Goal: Transaction & Acquisition: Purchase product/service

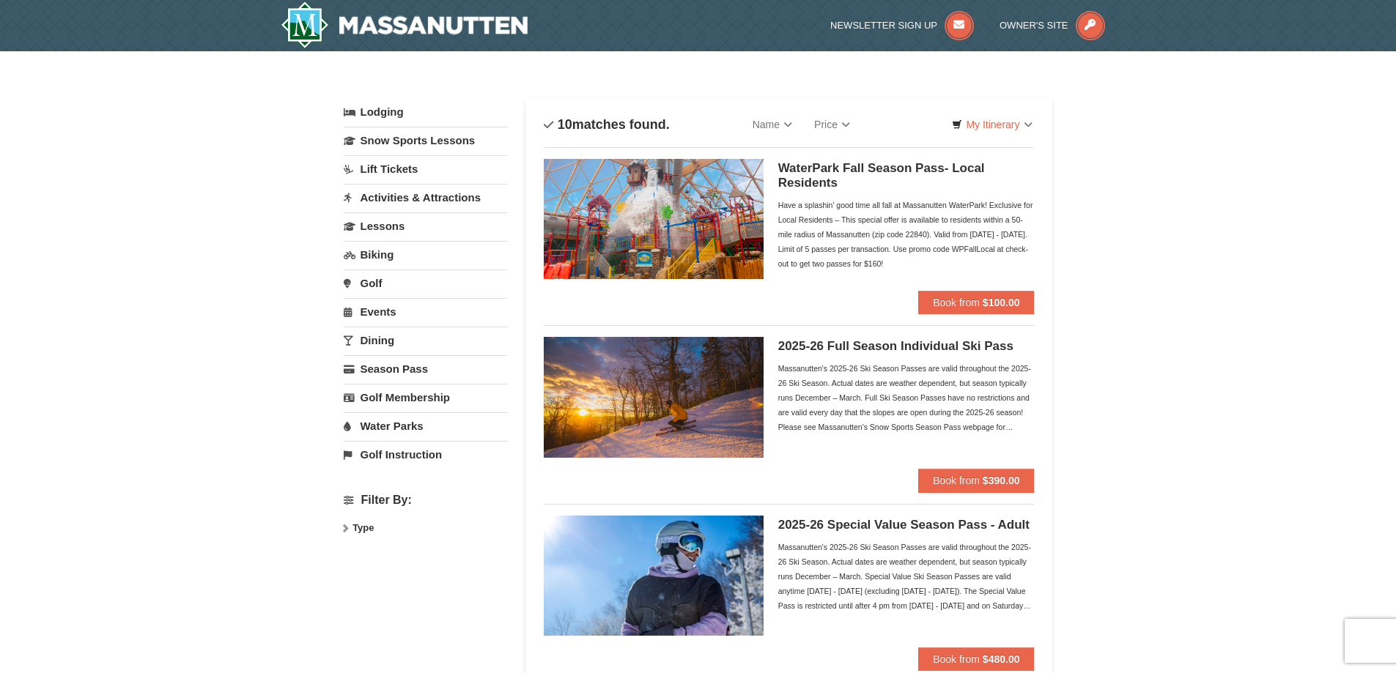
select select "9"
click at [993, 305] on strong "$100.00" at bounding box center [1001, 302] width 37 height 12
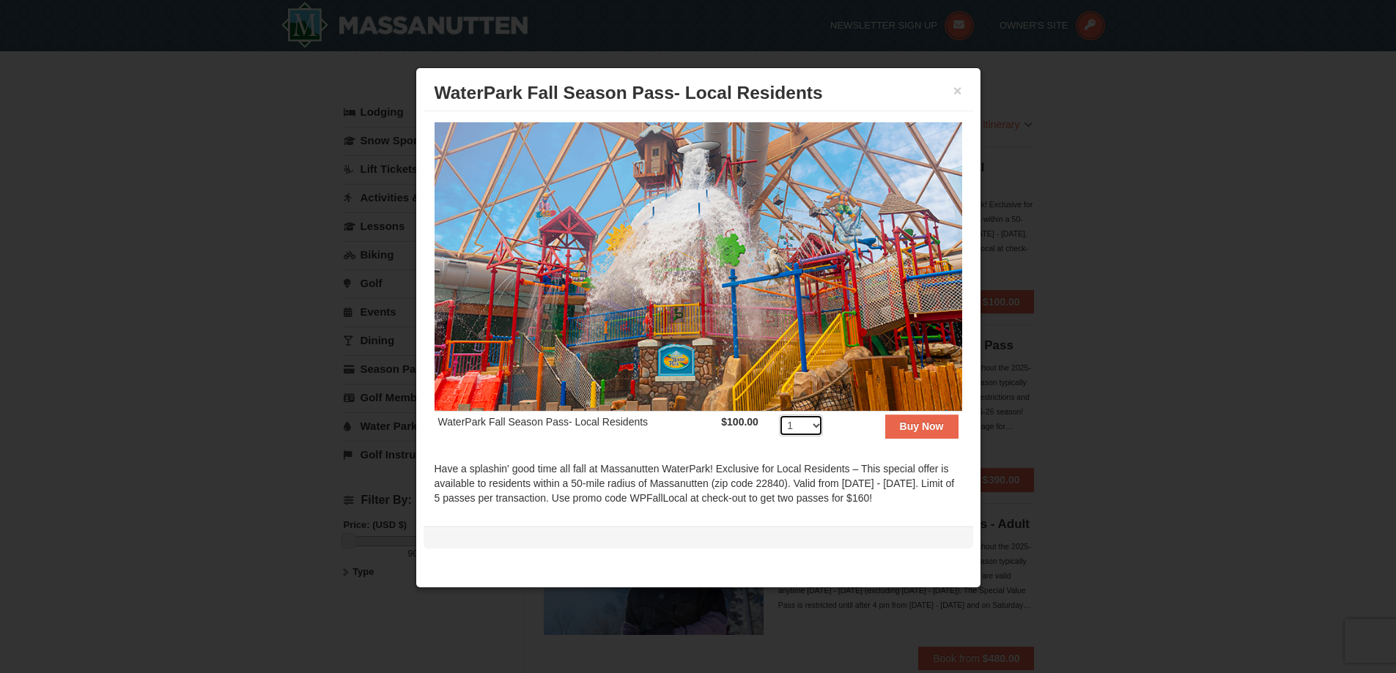
click at [809, 418] on select "1 2 3 4 5 6 7 8 9 10 11 12 13 14 15 16 17 18 19 20 21 22 23 24 25 26 27 28 29 3…" at bounding box center [801, 426] width 44 height 22
select select "4"
click at [779, 415] on select "1 2 3 4 5 6 7 8 9 10 11 12 13 14 15 16 17 18 19 20 21 22 23 24 25 26 27 28 29 3…" at bounding box center [801, 426] width 44 height 22
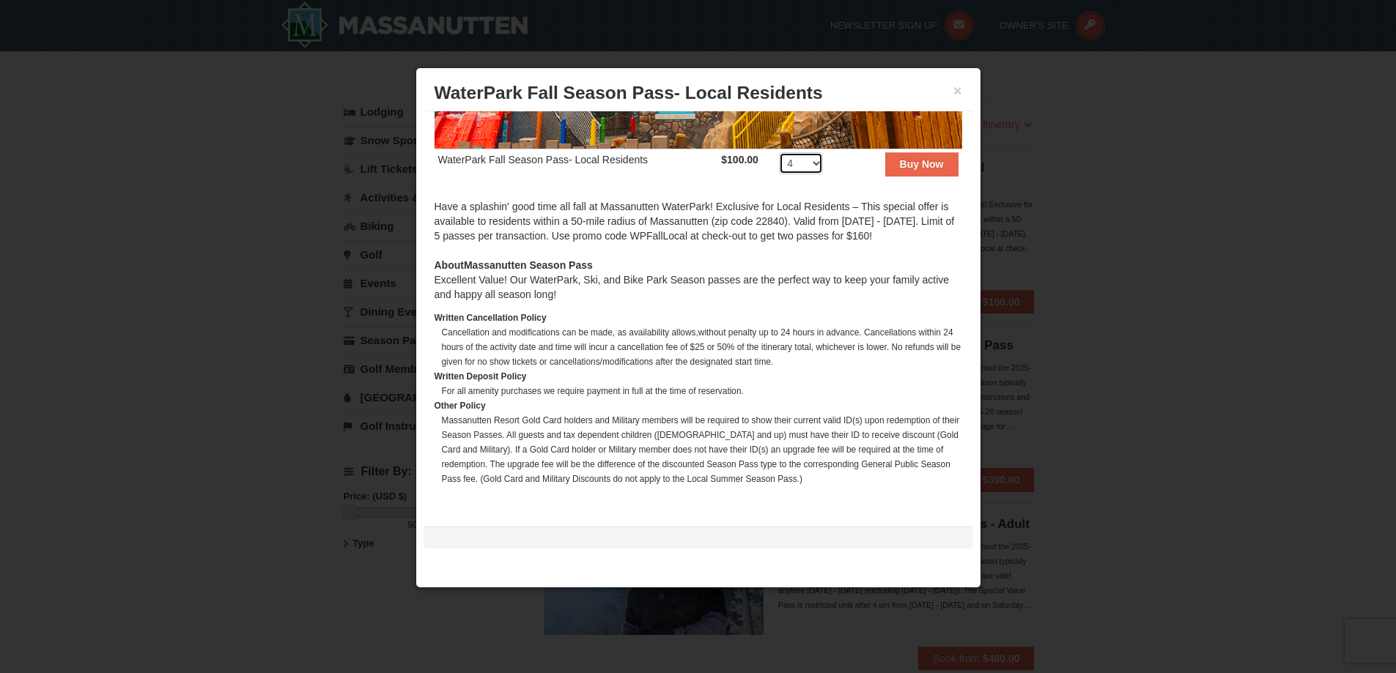
scroll to position [198, 0]
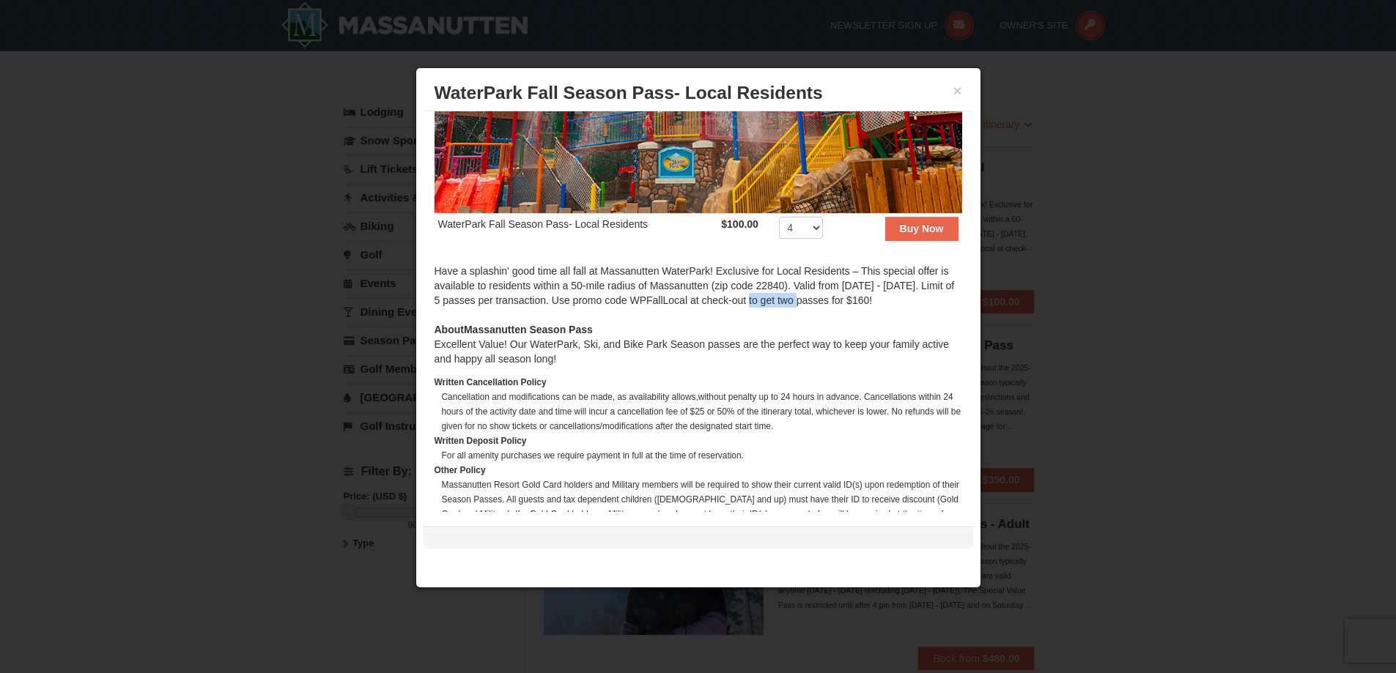
drag, startPoint x: 762, startPoint y: 296, endPoint x: 818, endPoint y: 297, distance: 56.4
click at [818, 297] on div "Have a splashin' good time all fall at Massanutten WaterPark! Exclusive for Loc…" at bounding box center [699, 293] width 528 height 59
copy div "WPFallLocal"
click at [920, 230] on button "Buy Now" at bounding box center [921, 228] width 73 height 23
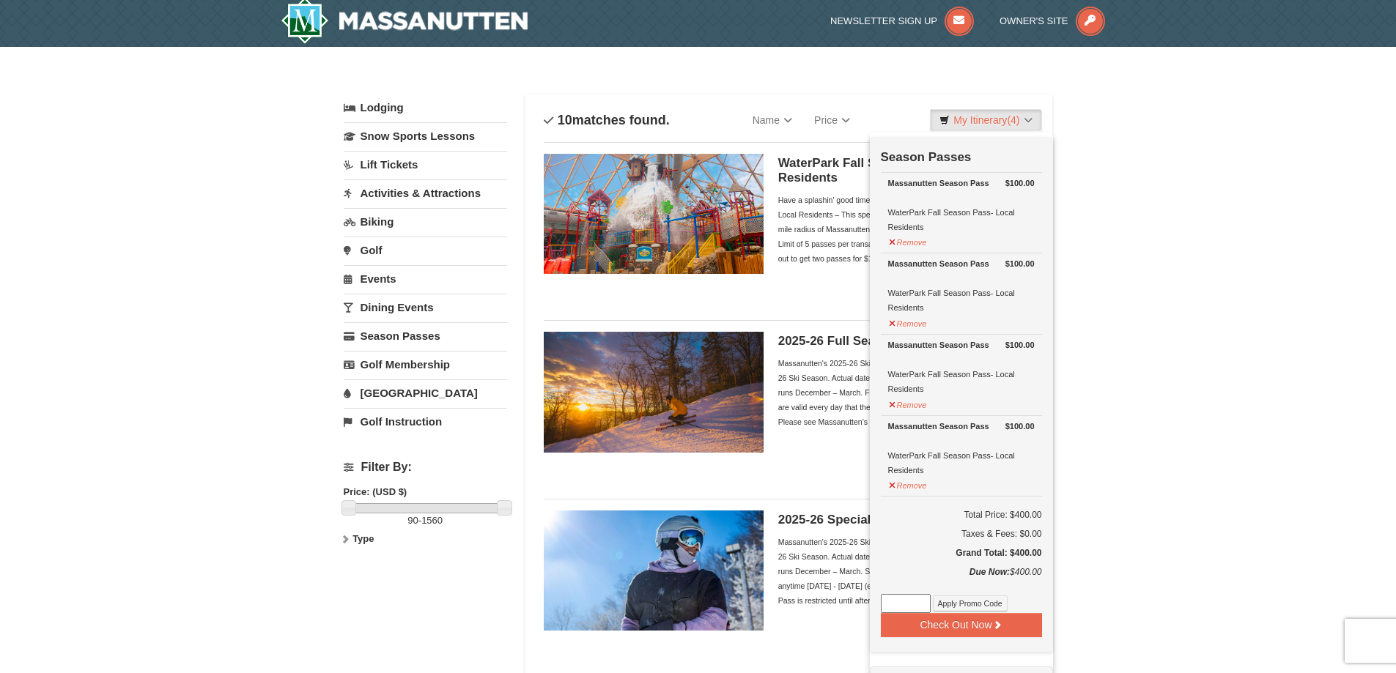
scroll to position [0, 0]
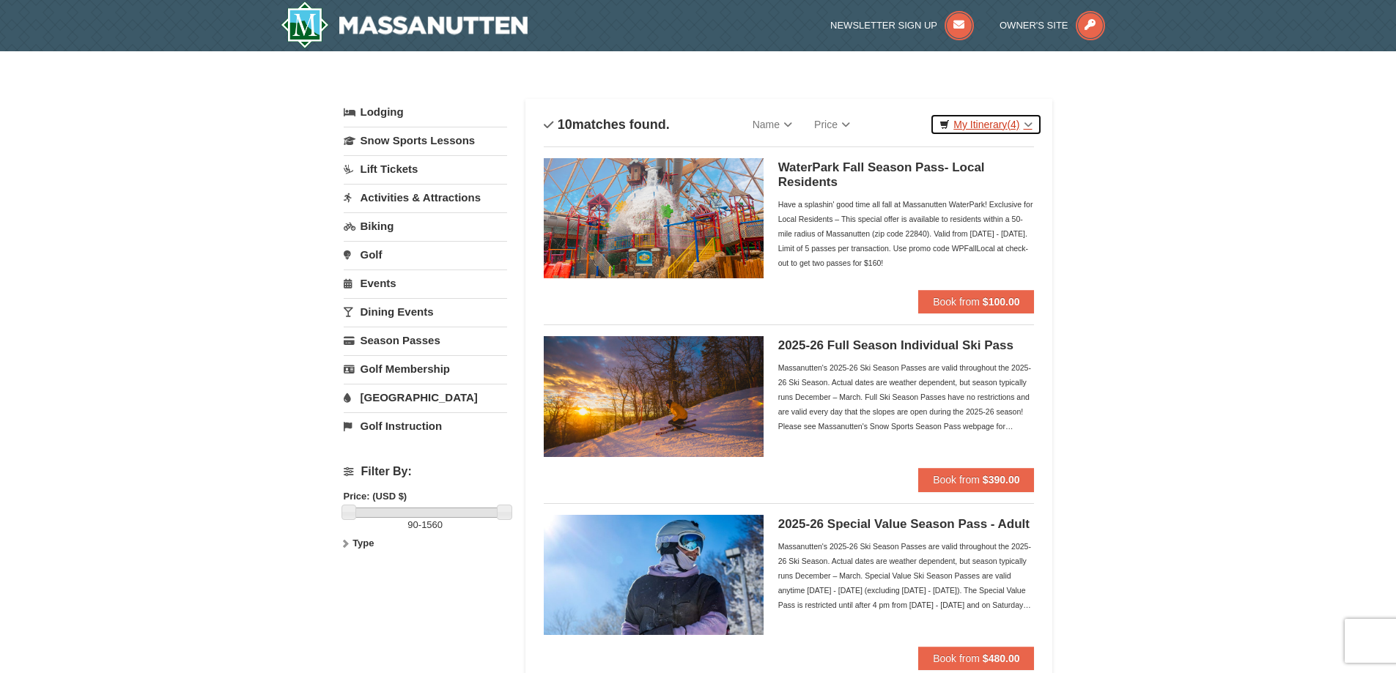
click at [991, 127] on link "My Itinerary (4)" at bounding box center [985, 125] width 111 height 22
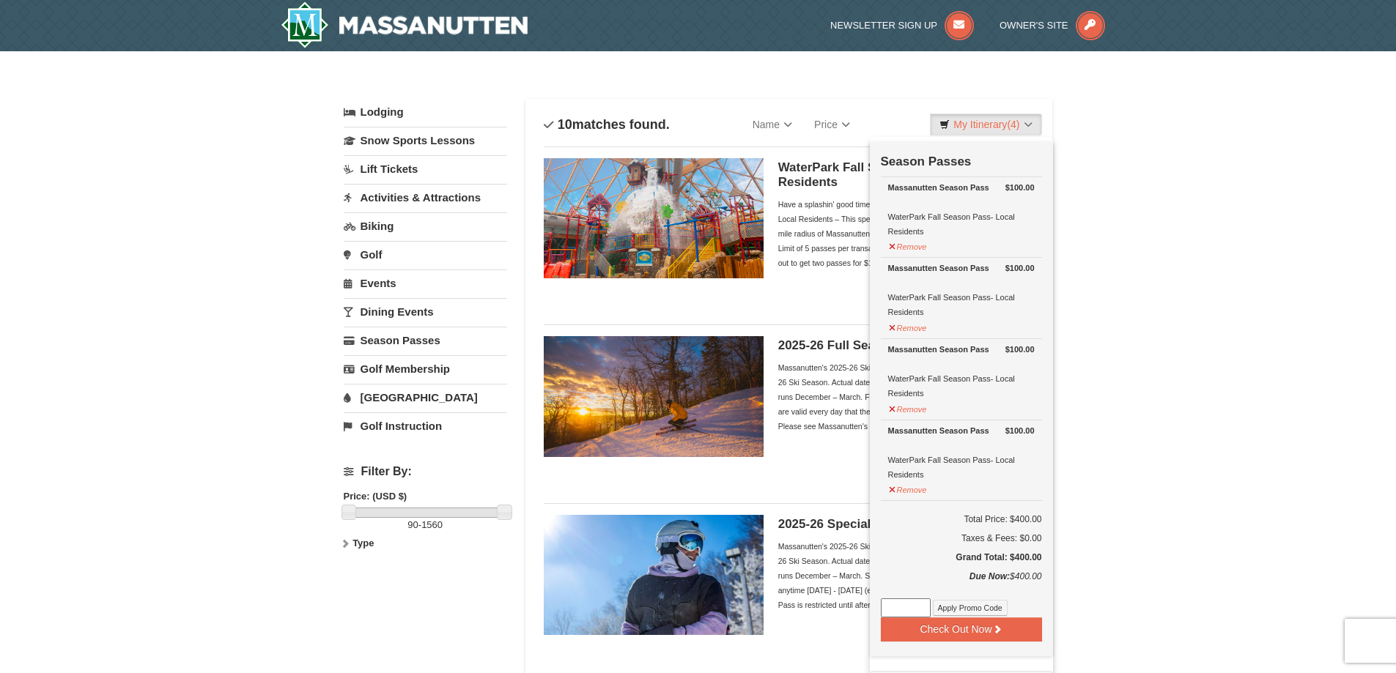
click at [890, 616] on input at bounding box center [906, 608] width 50 height 19
paste input "WPFallLocal"
type input "WPFallLocal"
click at [987, 613] on button "Apply Promo Code" at bounding box center [970, 608] width 75 height 16
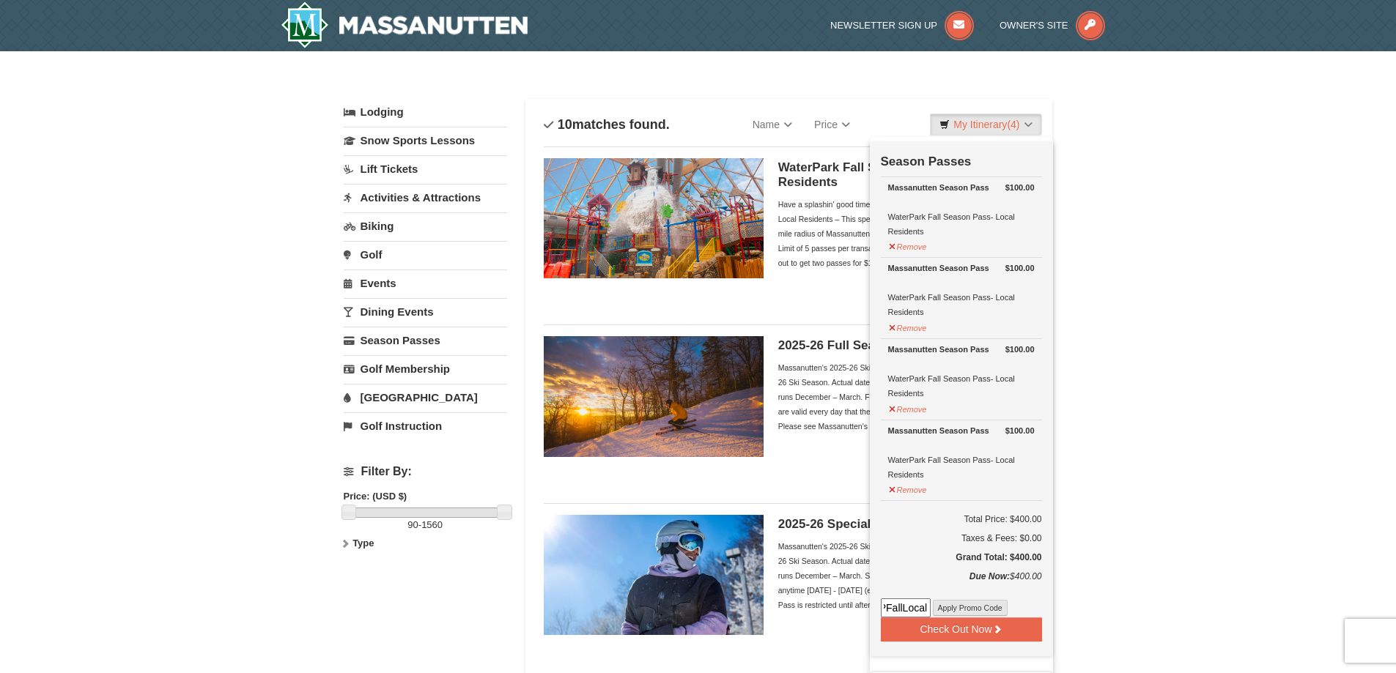
scroll to position [0, 0]
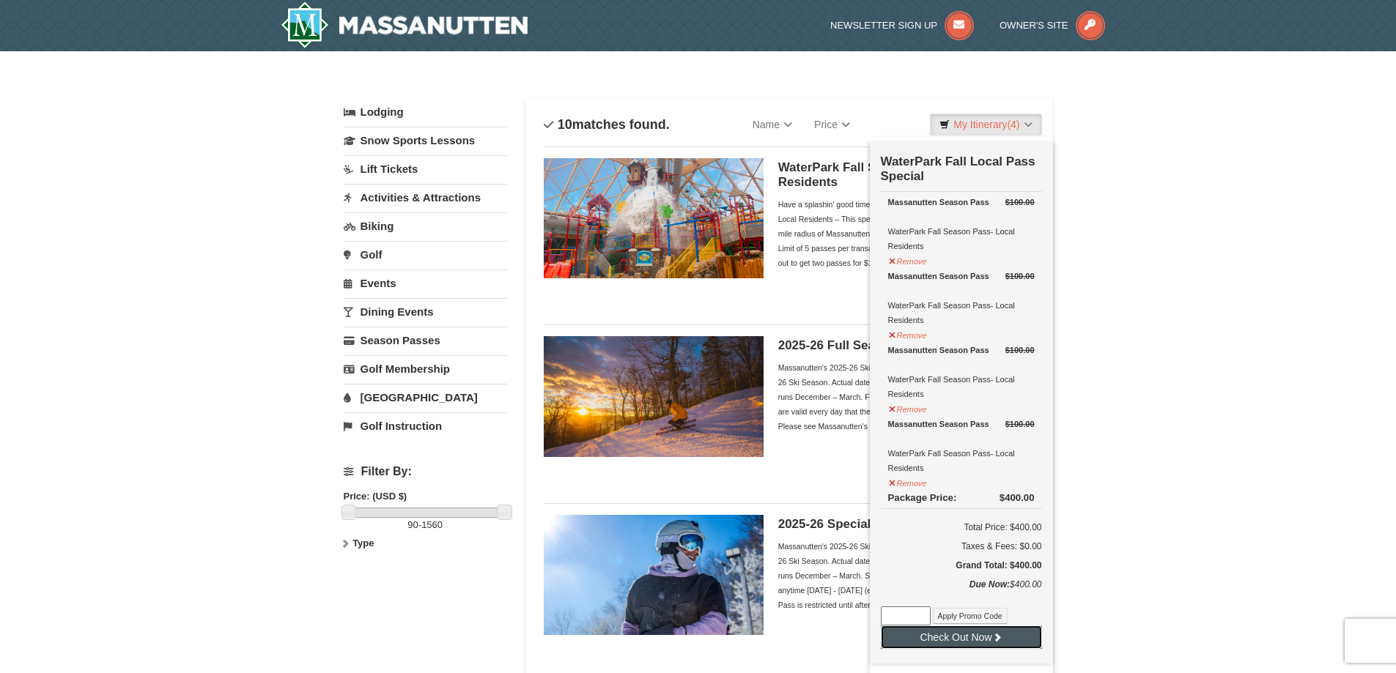
click at [998, 641] on icon at bounding box center [997, 637] width 10 height 10
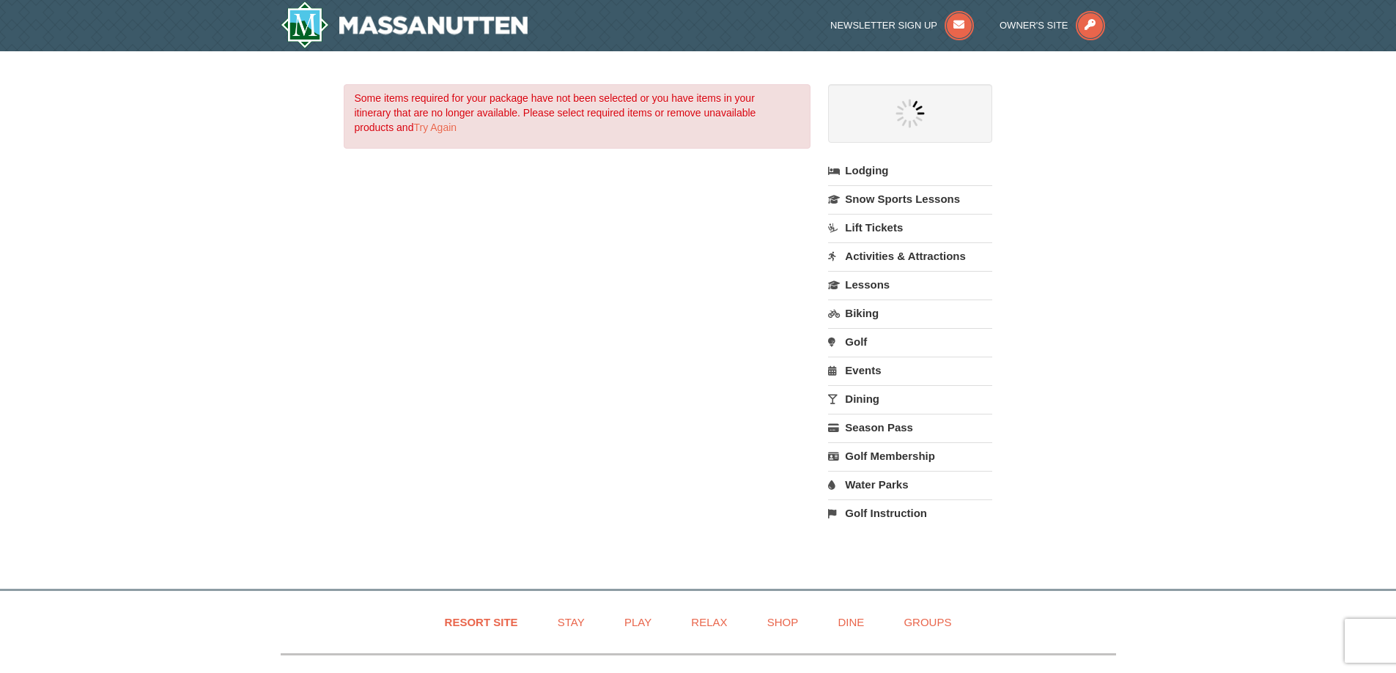
select select "9"
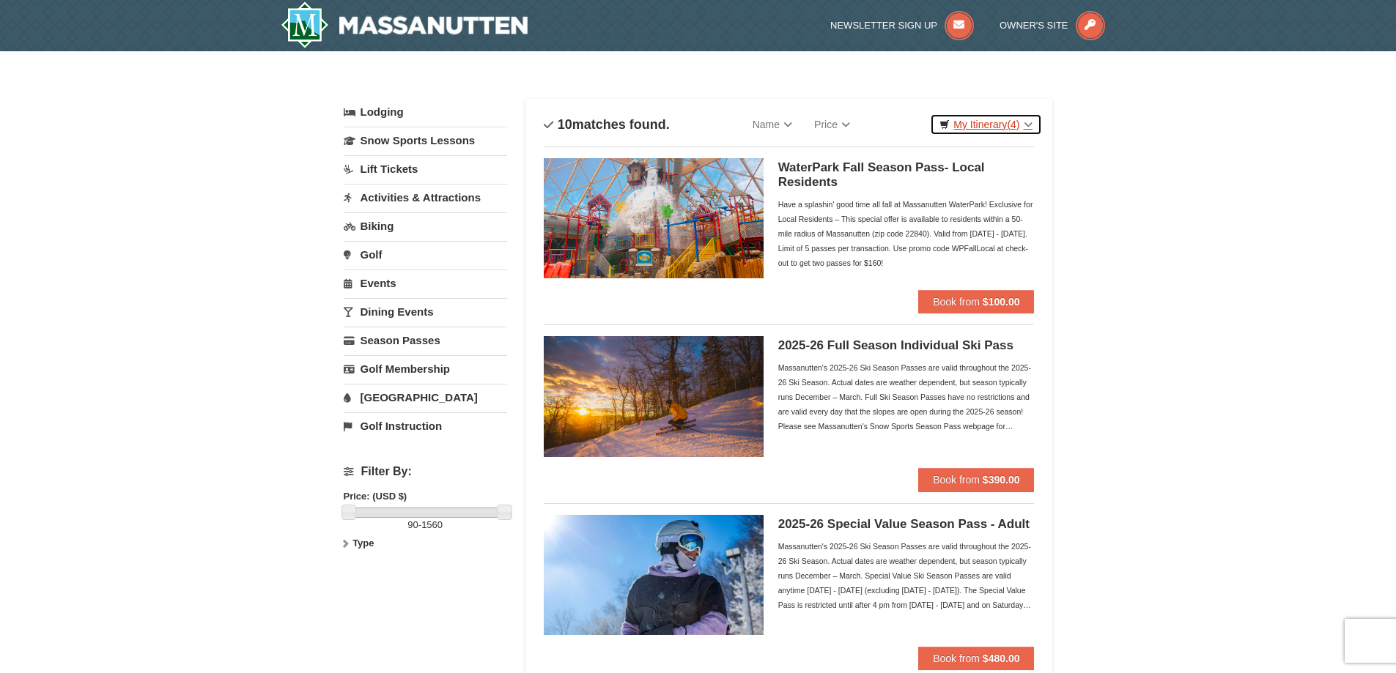
click at [997, 125] on link "My Itinerary (4)" at bounding box center [985, 125] width 111 height 22
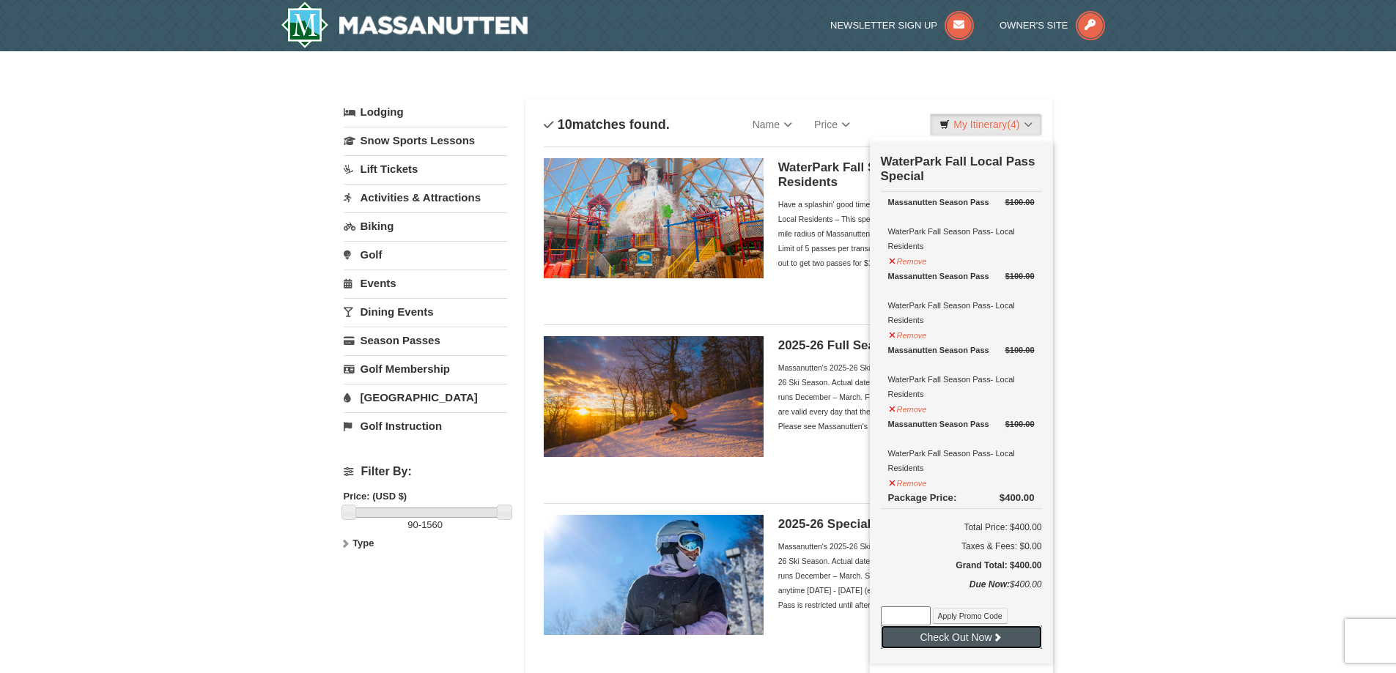
click at [1023, 639] on button "Check Out Now" at bounding box center [961, 637] width 161 height 23
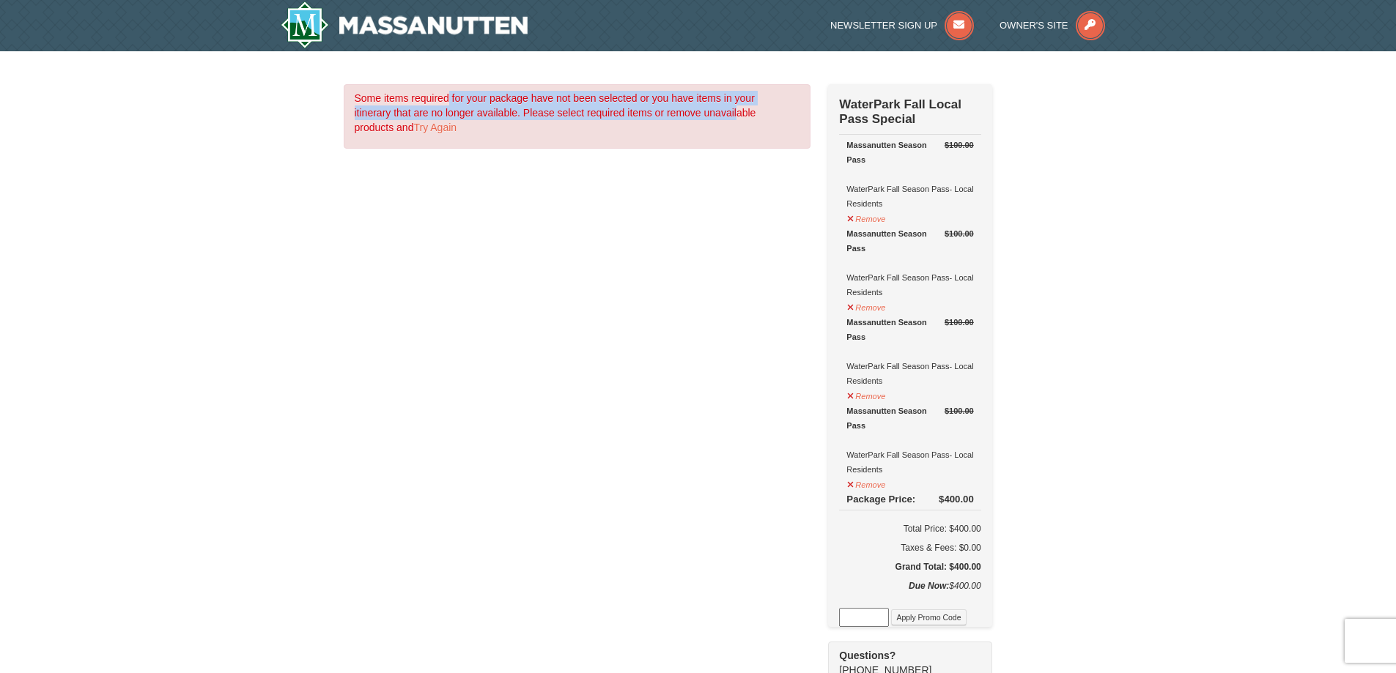
drag, startPoint x: 443, startPoint y: 105, endPoint x: 735, endPoint y: 108, distance: 292.4
click at [735, 108] on p "Some items required for your package have not been selected or you have items i…" at bounding box center [569, 113] width 429 height 44
click at [868, 222] on button "Remove" at bounding box center [866, 217] width 40 height 18
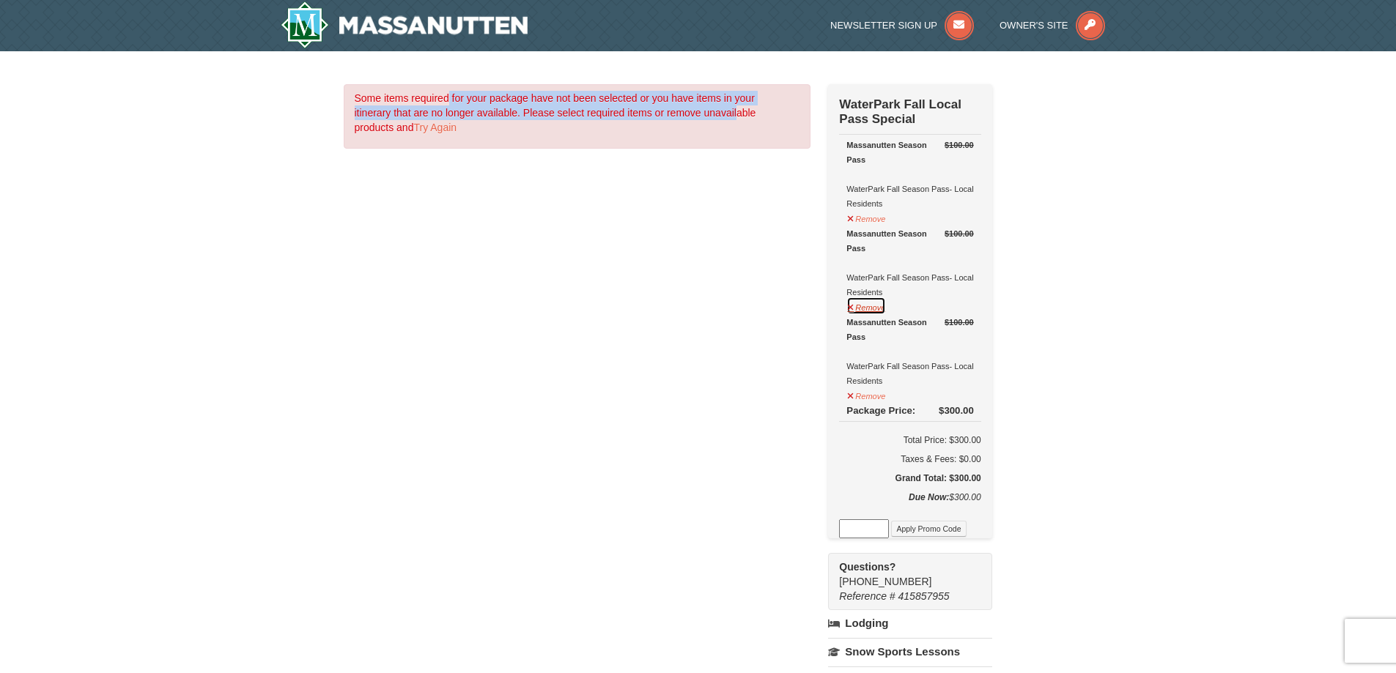
click at [871, 311] on button "Remove" at bounding box center [866, 306] width 40 height 18
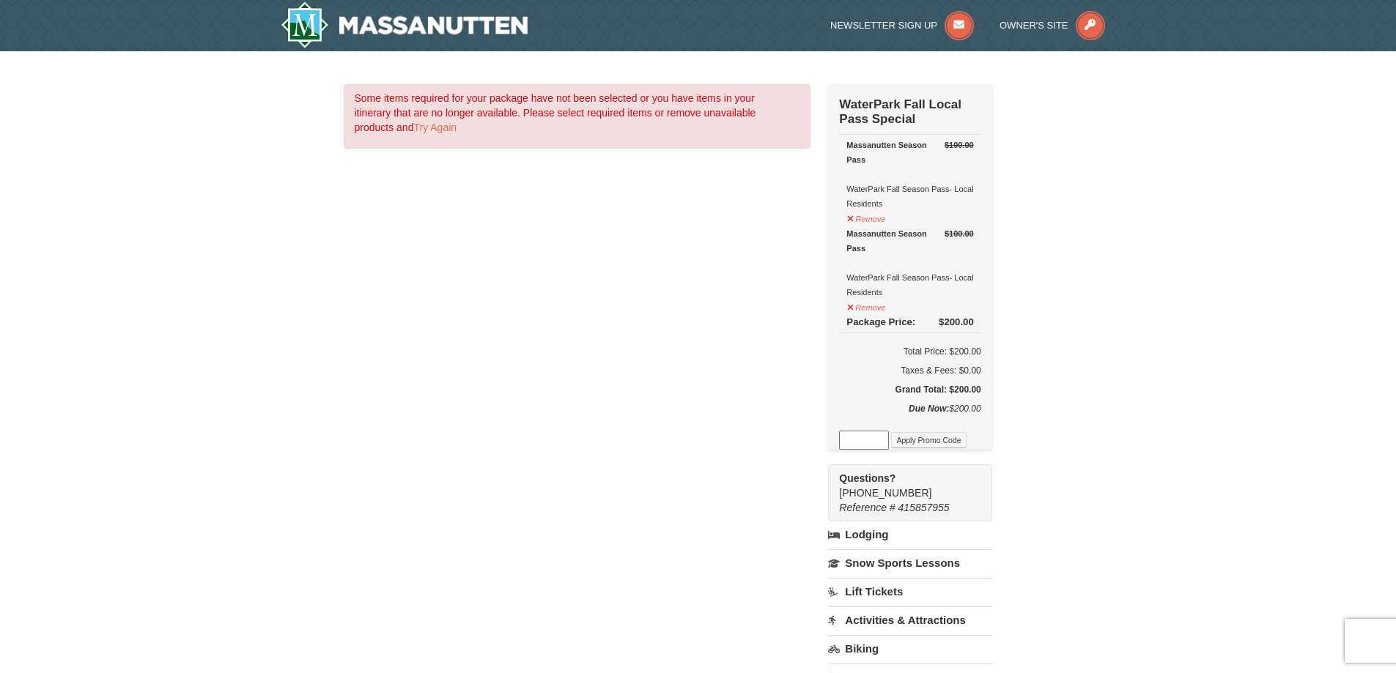
click at [884, 447] on input at bounding box center [864, 440] width 50 height 19
paste input "WPFallLocal"
type input "WPFallLocal"
click at [920, 445] on button "Apply Promo Code" at bounding box center [928, 440] width 75 height 16
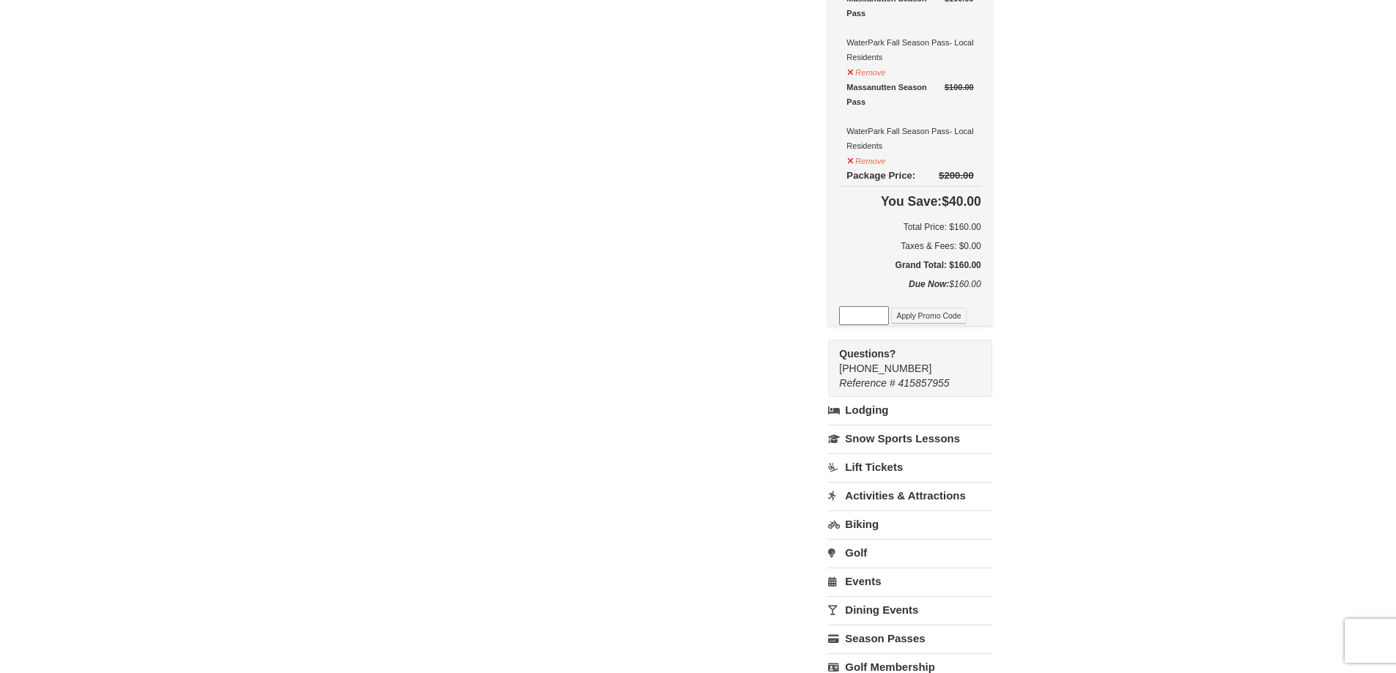
scroll to position [0, 0]
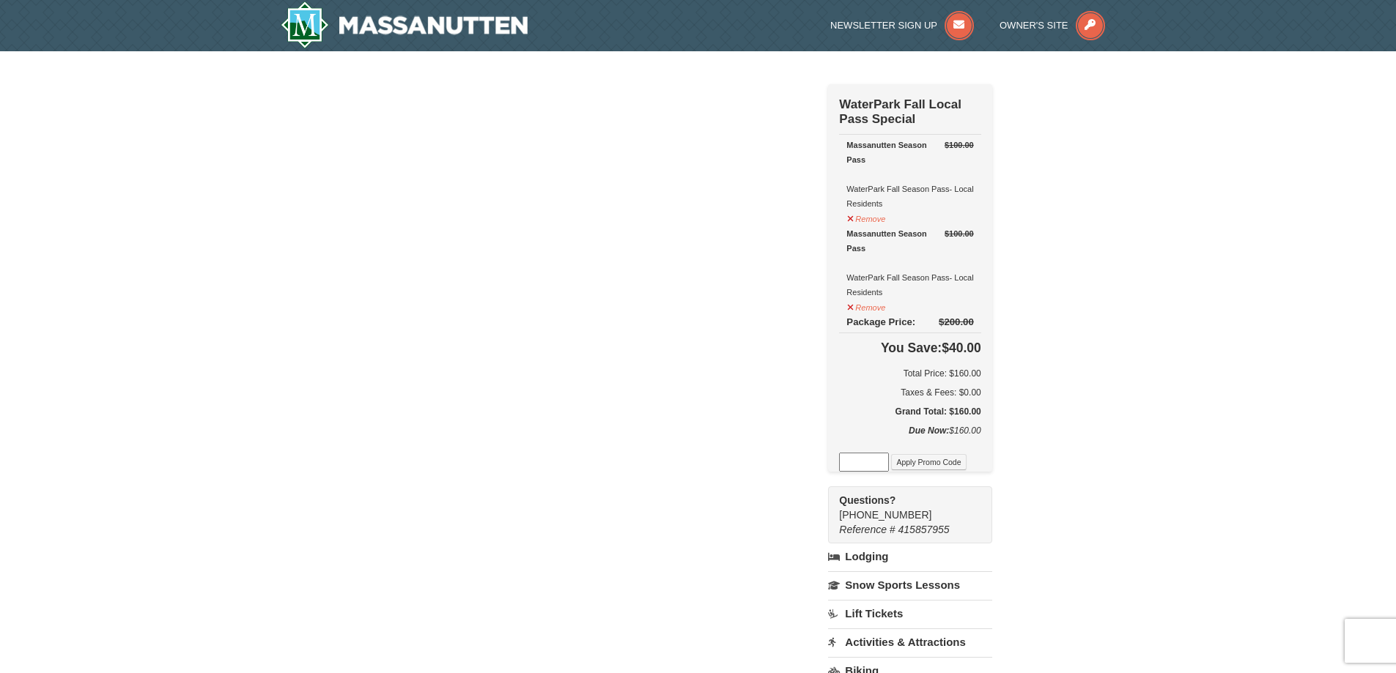
click at [1045, 265] on div "Some items required for your package have not been selected or you have items i…" at bounding box center [698, 491] width 709 height 815
click at [552, 284] on div "Some items required for your package have not been selected or you have items i…" at bounding box center [698, 491] width 709 height 815
click at [872, 419] on h5 "Grand Total: $160.00" at bounding box center [909, 411] width 141 height 15
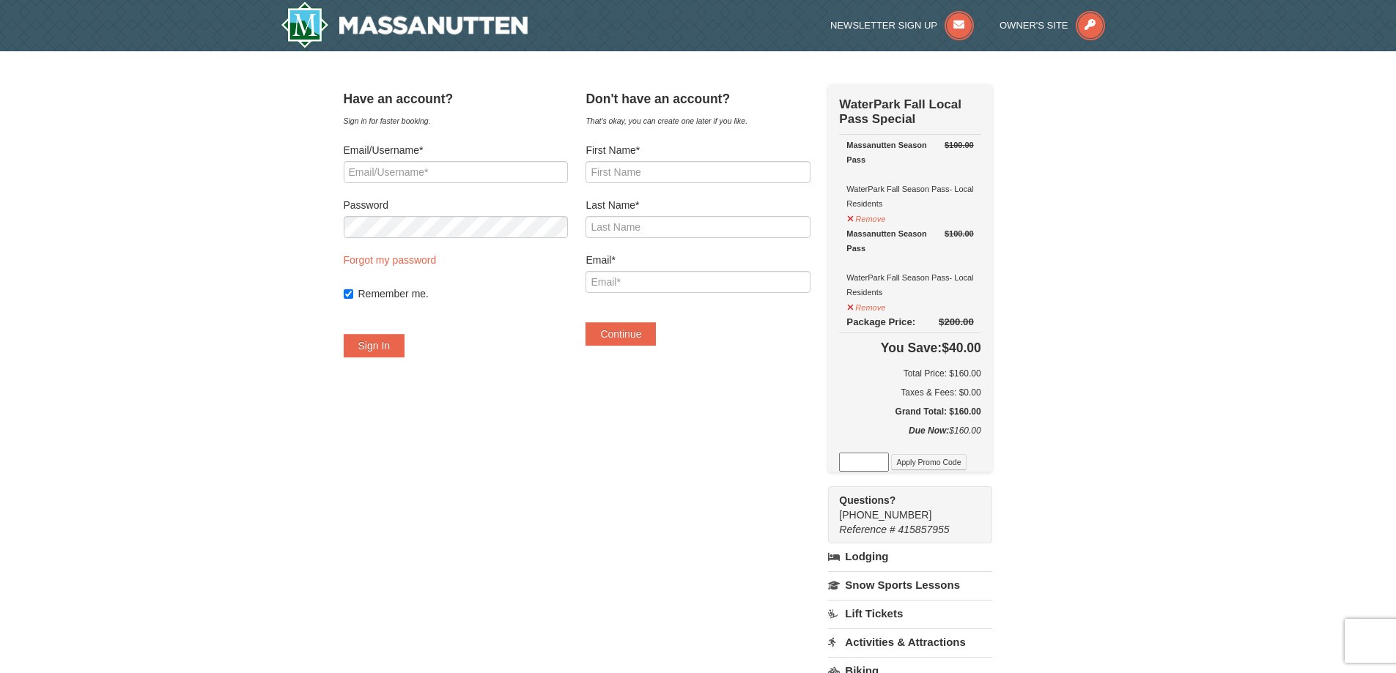
click at [446, 183] on form "Email/Username* Password Forgot my password Remember me. Sign In" at bounding box center [456, 250] width 224 height 215
click at [446, 179] on input "Email/Username*" at bounding box center [456, 172] width 224 height 22
type input "[EMAIL_ADDRESS][DOMAIN_NAME]"
click at [344, 334] on button "Sign In" at bounding box center [375, 345] width 62 height 23
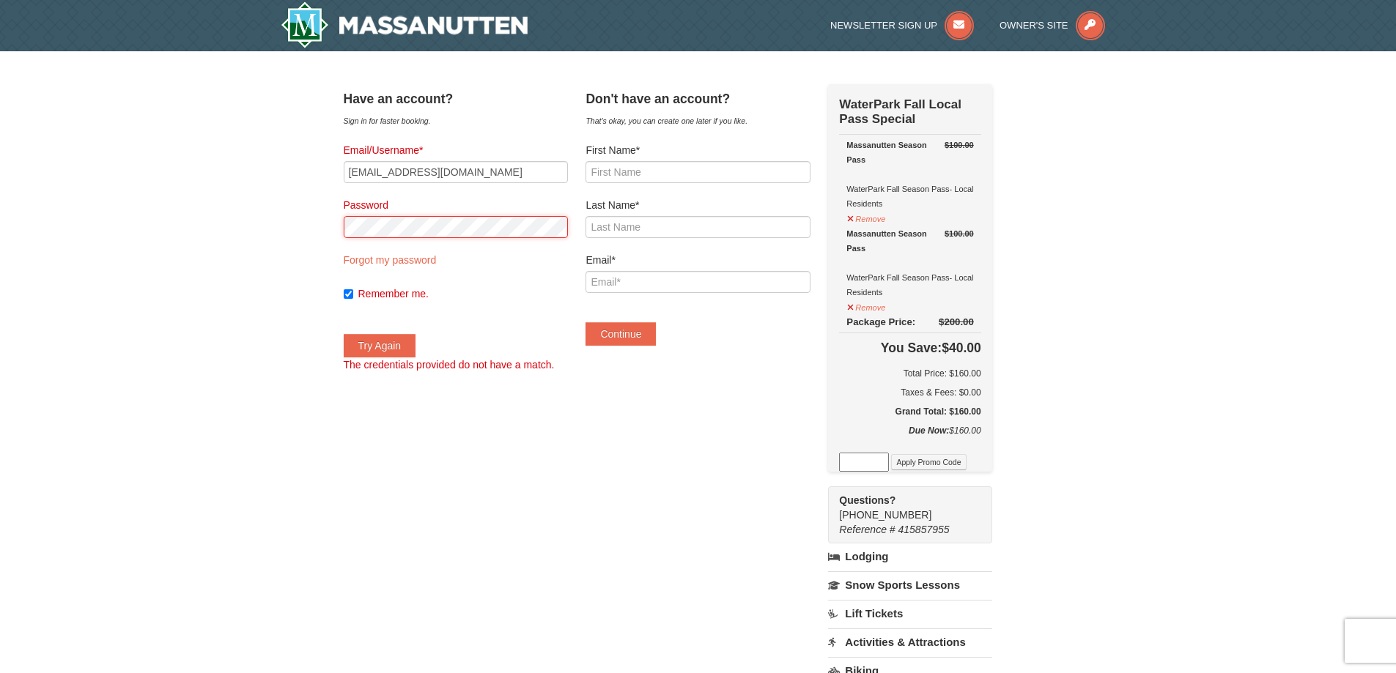
click at [278, 226] on div "× Have an account? Sign in for faster booking. Email/Username* lafarrar05@yahoo…" at bounding box center [698, 491] width 1396 height 881
click at [344, 334] on button "Try Again" at bounding box center [380, 345] width 73 height 23
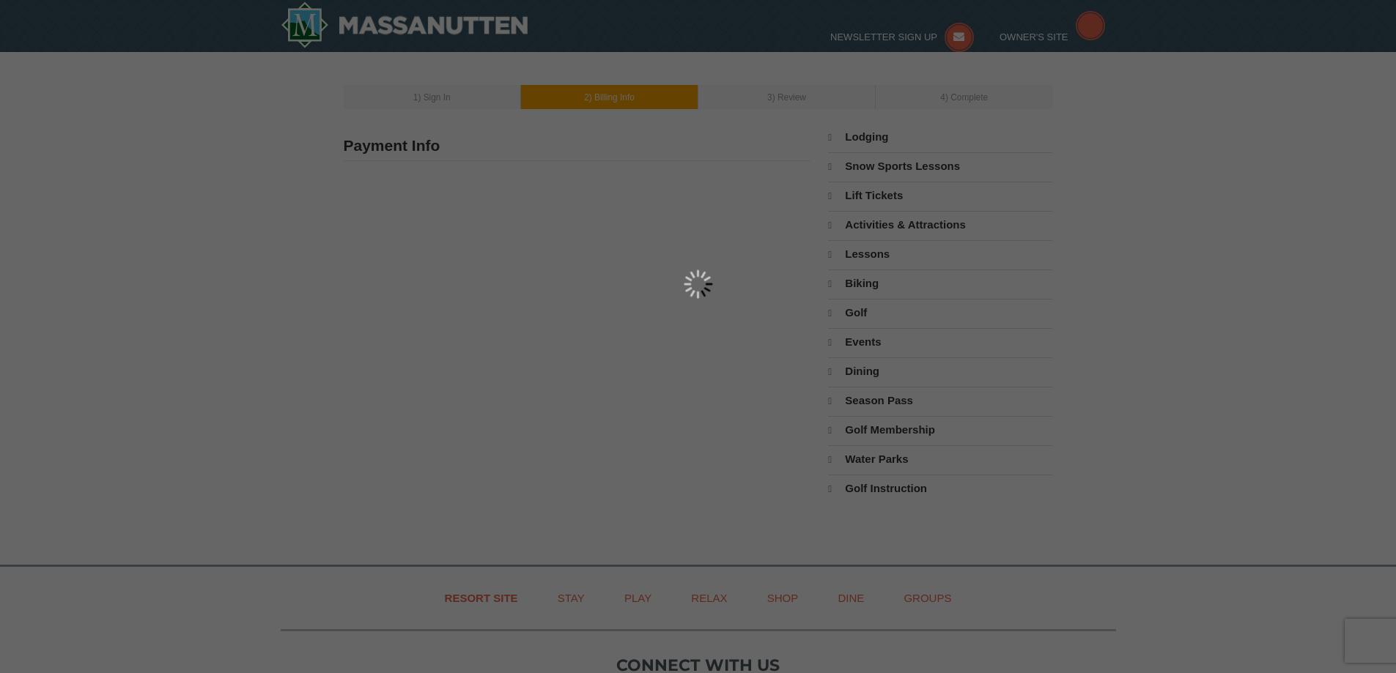
select select "9"
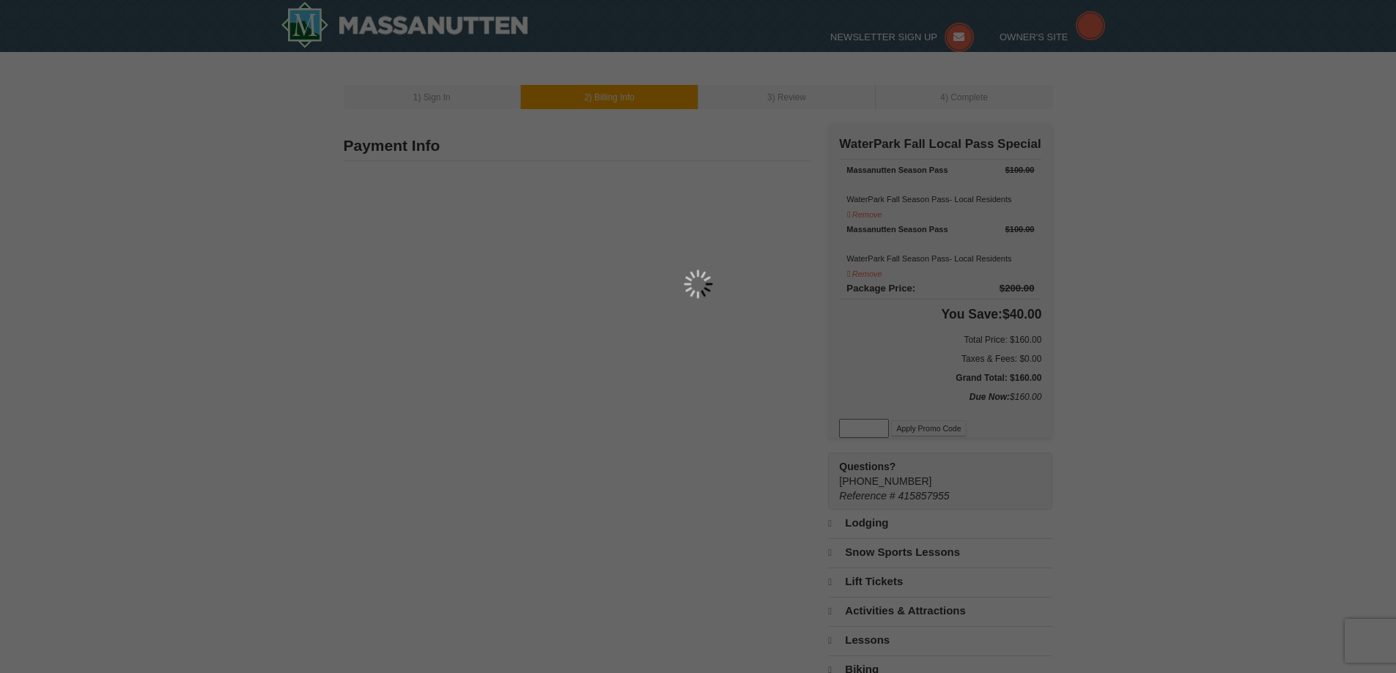
type input "[PERSON_NAME]"
type input "[STREET_ADDRESS][PERSON_NAME][PERSON_NAME]"
type input "Afton"
type input "22920"
type input "540"
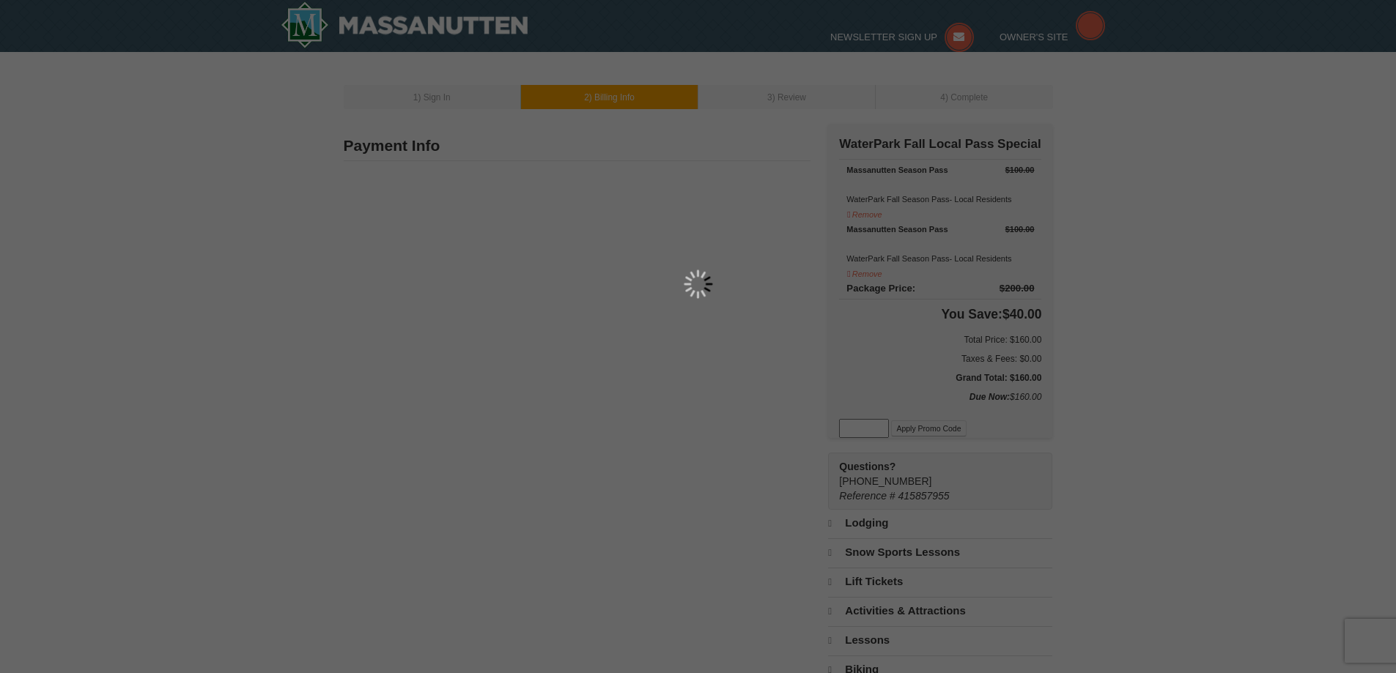
type input "649"
type input "0916"
type input "[EMAIL_ADDRESS][DOMAIN_NAME]"
select select "VA"
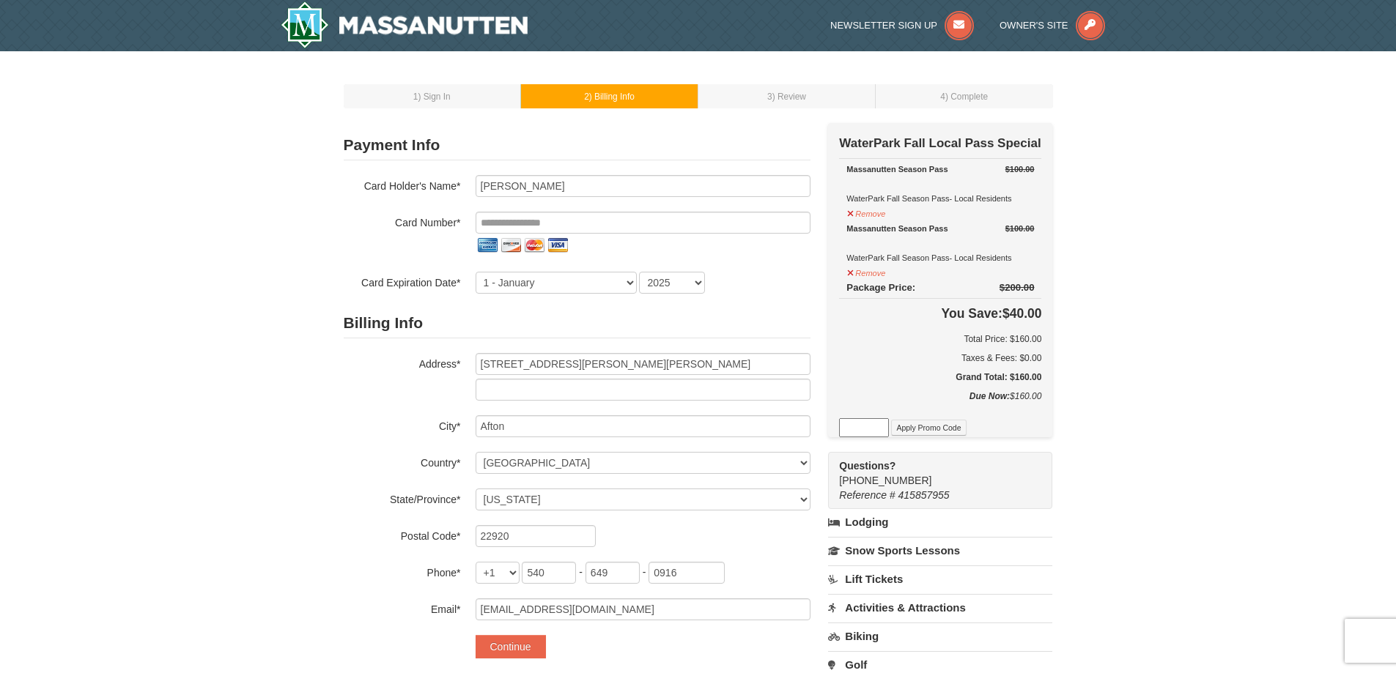
click at [1183, 363] on div "1 ) Sign In 2 ) Billing Info 3 ) Review ) Complete ×" at bounding box center [698, 474] width 1396 height 846
click at [455, 99] on td "1 ) Sign In" at bounding box center [432, 96] width 177 height 24
drag, startPoint x: 1263, startPoint y: 349, endPoint x: 1192, endPoint y: 272, distance: 104.2
click at [1263, 350] on div "1 ) Sign In 2 ) Billing Info 3 ) Review ) Complete ×" at bounding box center [698, 474] width 1396 height 846
click at [624, 229] on input "tel" at bounding box center [643, 223] width 335 height 22
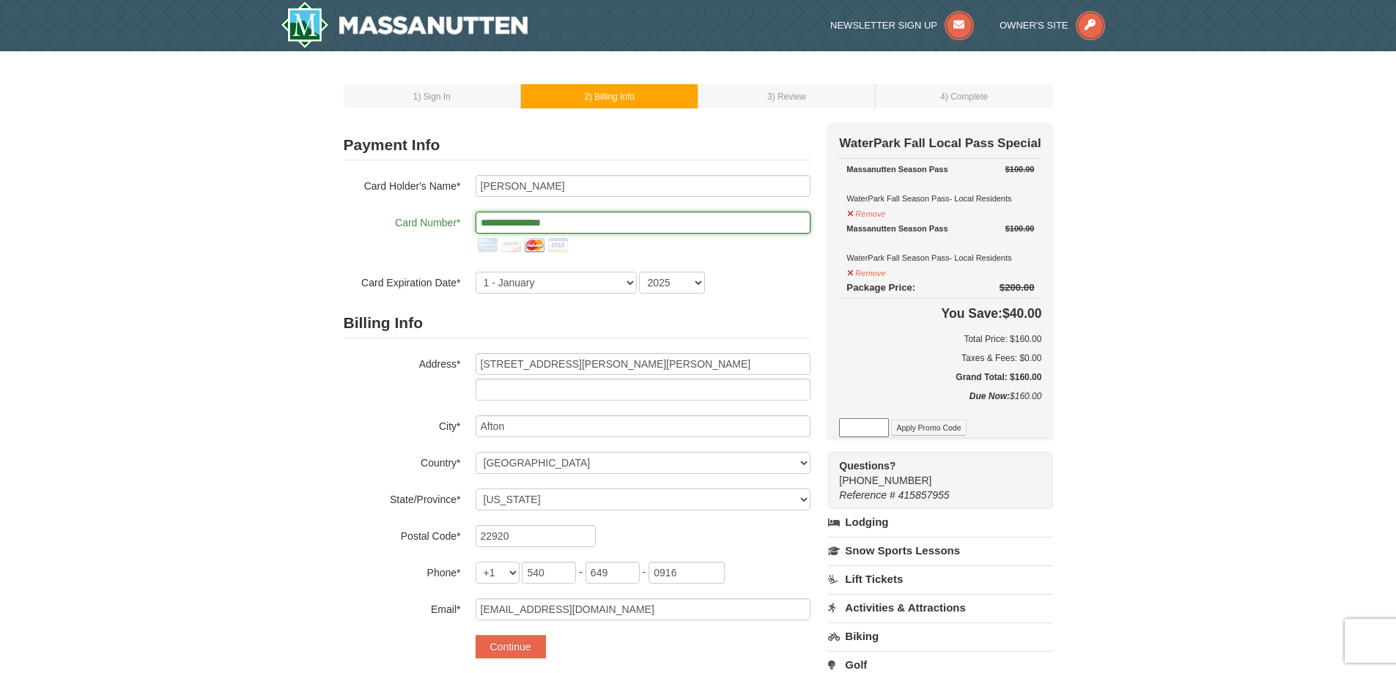
type input "**********"
select select "5"
select select "2026"
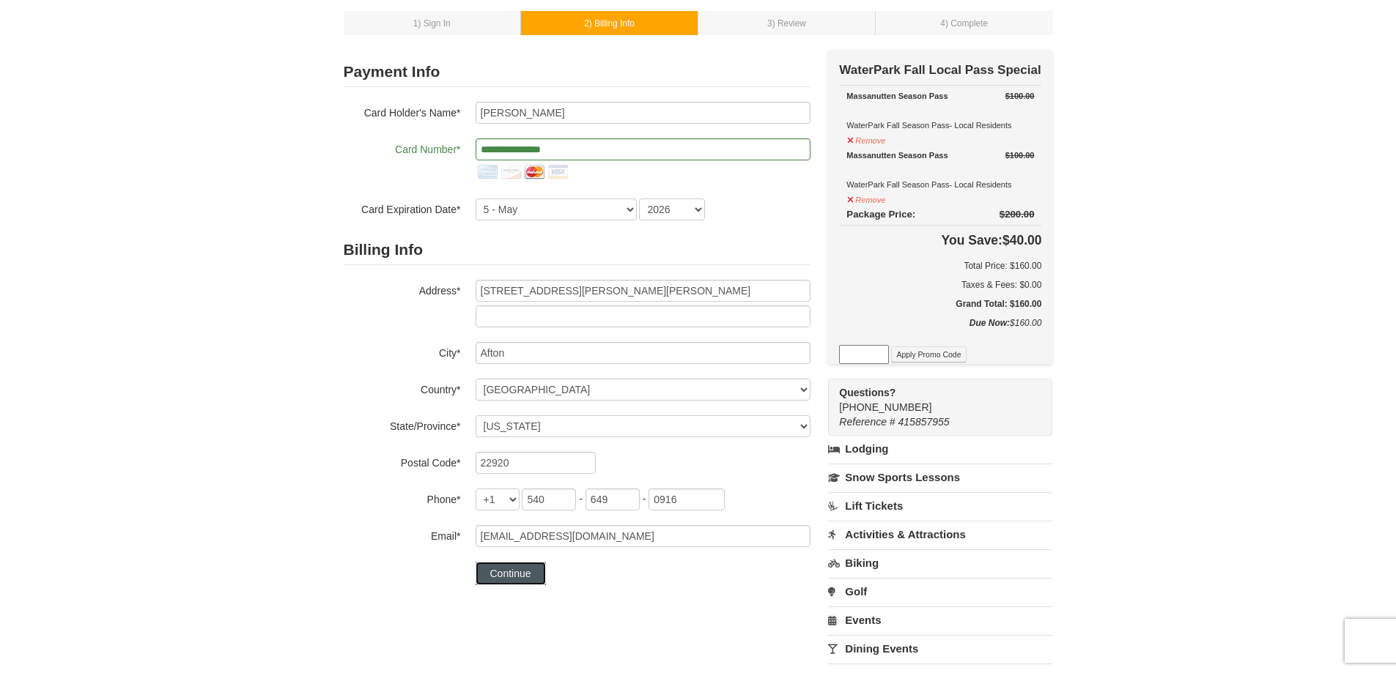
click at [532, 575] on button "Continue" at bounding box center [511, 573] width 70 height 23
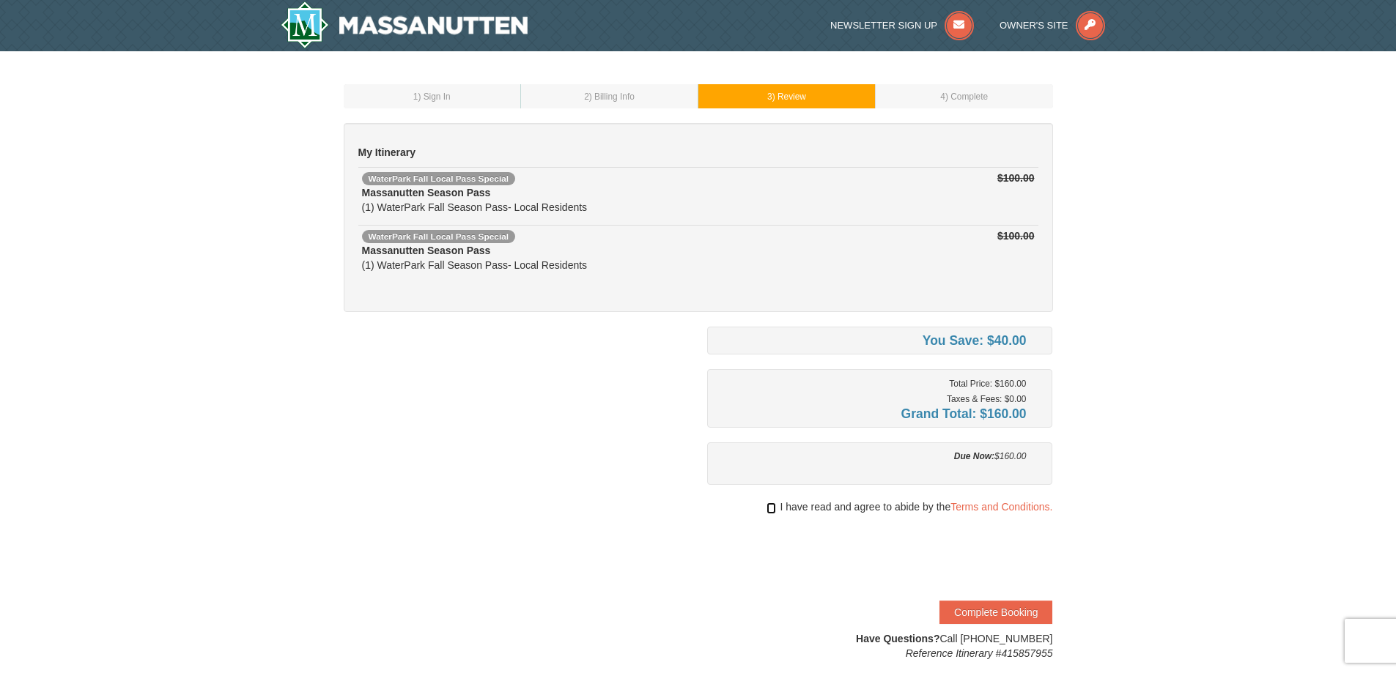
click at [768, 510] on input "checkbox" at bounding box center [771, 509] width 10 height 12
checkbox input "true"
click at [994, 610] on button "Complete Booking" at bounding box center [995, 612] width 113 height 23
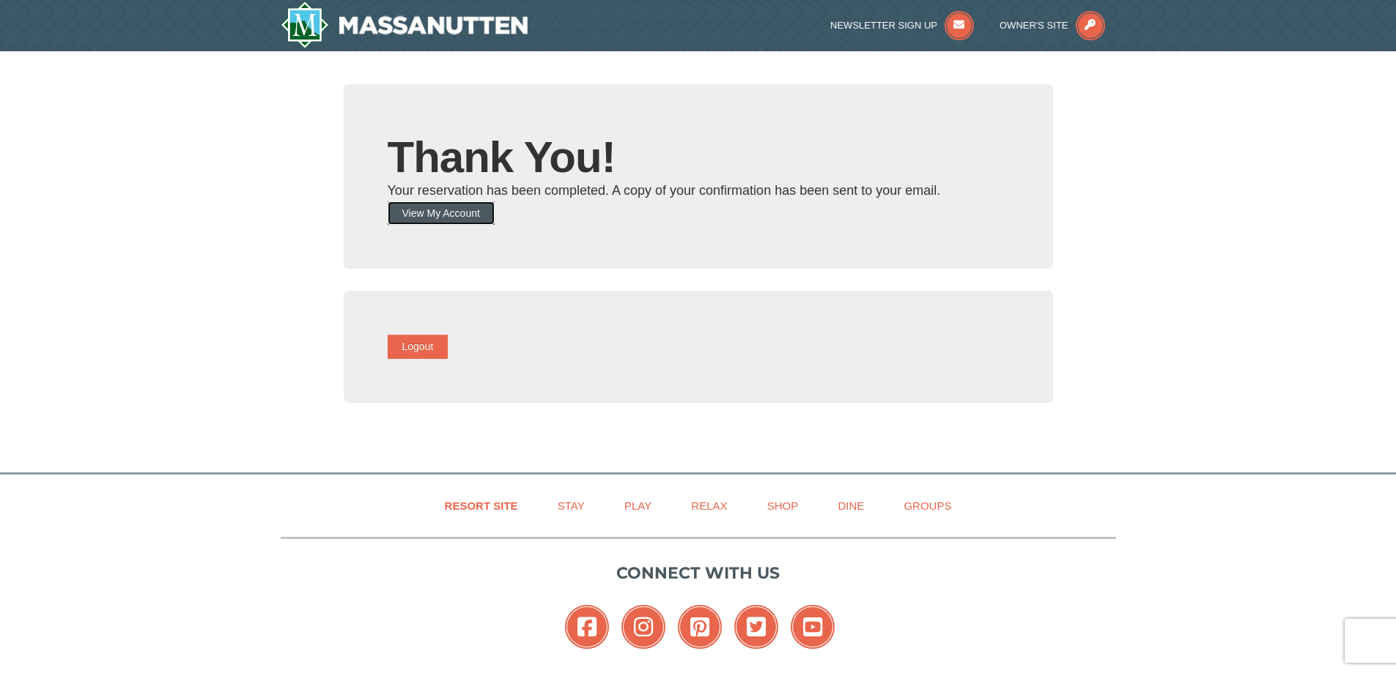
click at [476, 218] on button "View My Account" at bounding box center [441, 213] width 107 height 23
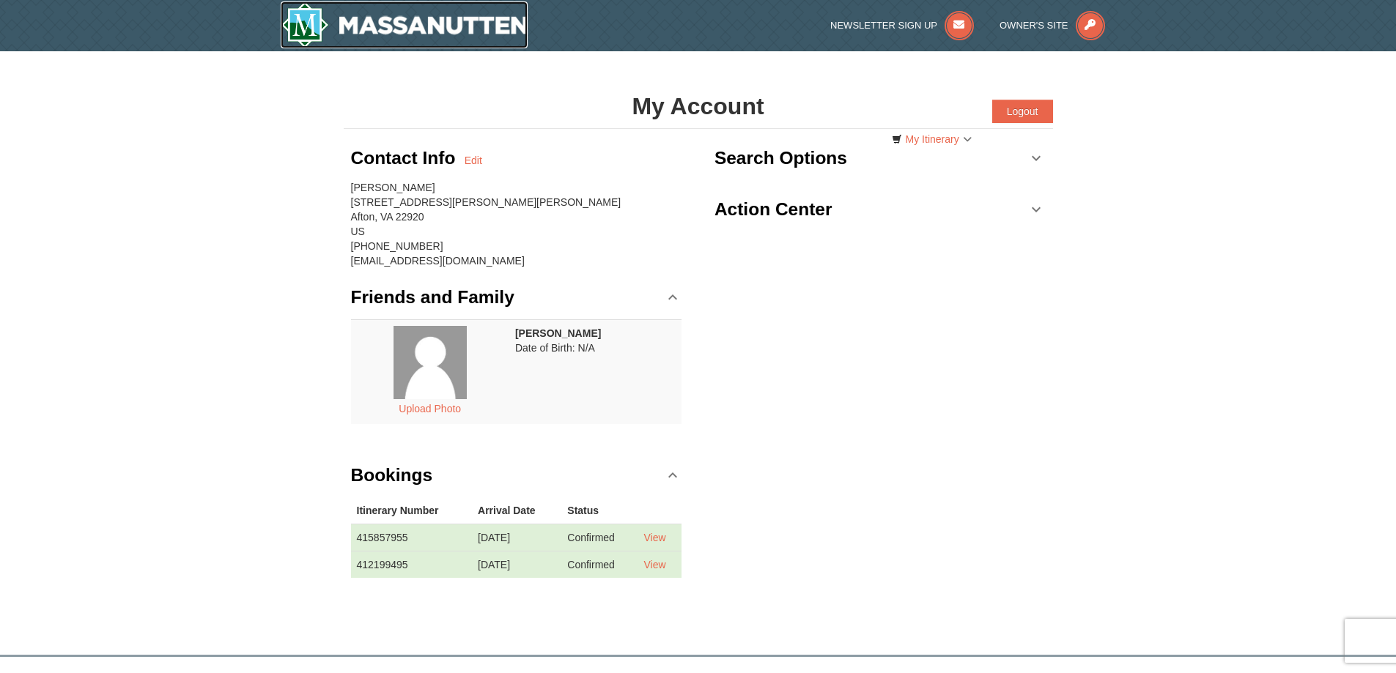
click at [432, 18] on img at bounding box center [405, 24] width 248 height 47
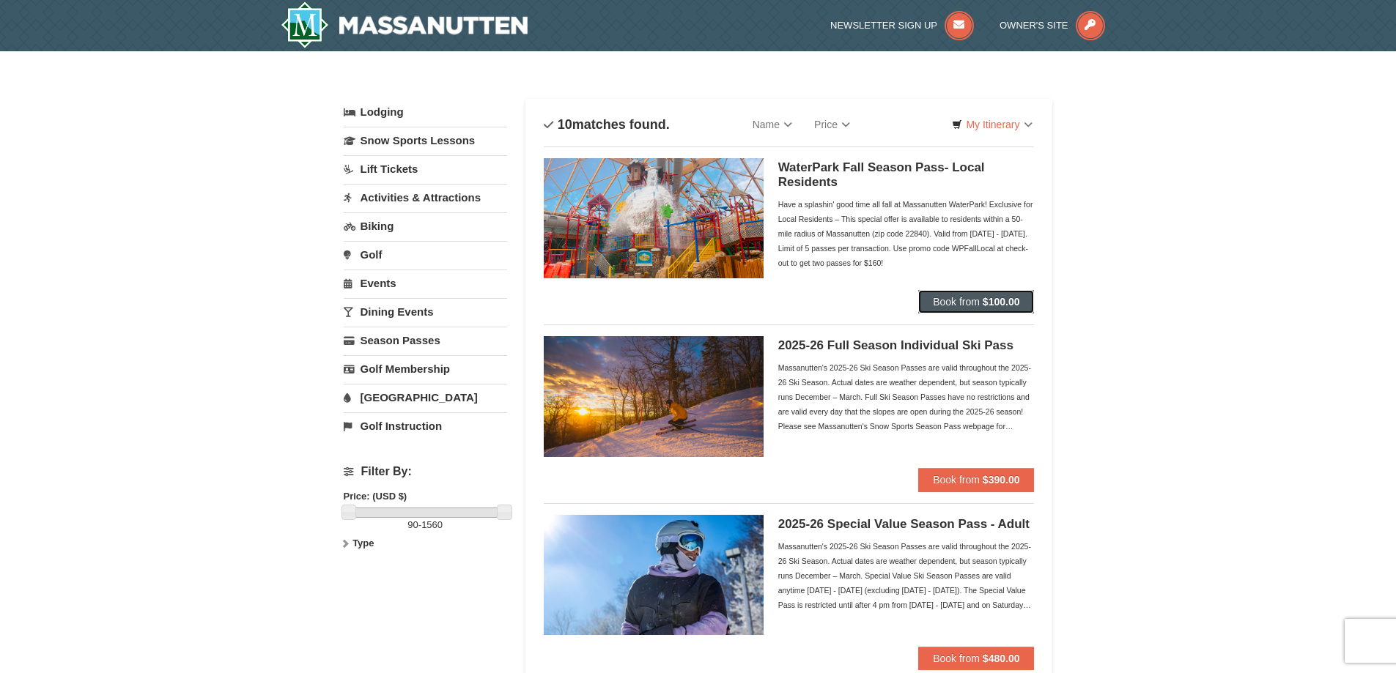
click at [980, 303] on button "Book from $100.00" at bounding box center [976, 301] width 116 height 23
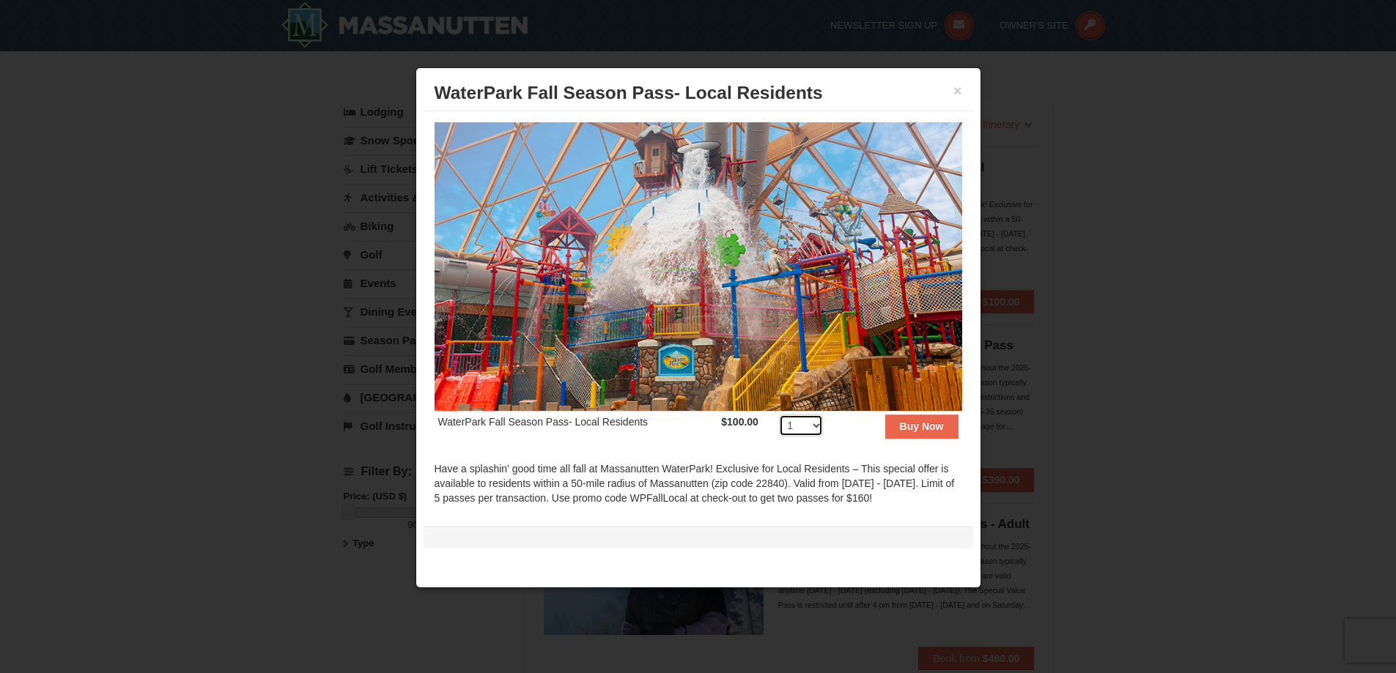
click at [813, 421] on select "1 2 3 4 5 6 7 8 9 10 11 12 13 14 15 16 17 18 19 20 21 22 23 24 25 26 27 28 29 3…" at bounding box center [801, 426] width 44 height 22
select select "4"
click at [779, 415] on select "1 2 3 4 5 6 7 8 9 10 11 12 13 14 15 16 17 18 19 20 21 22 23 24 25 26 27 28 29 3…" at bounding box center [801, 426] width 44 height 22
click at [920, 426] on strong "Buy Now" at bounding box center [922, 427] width 44 height 12
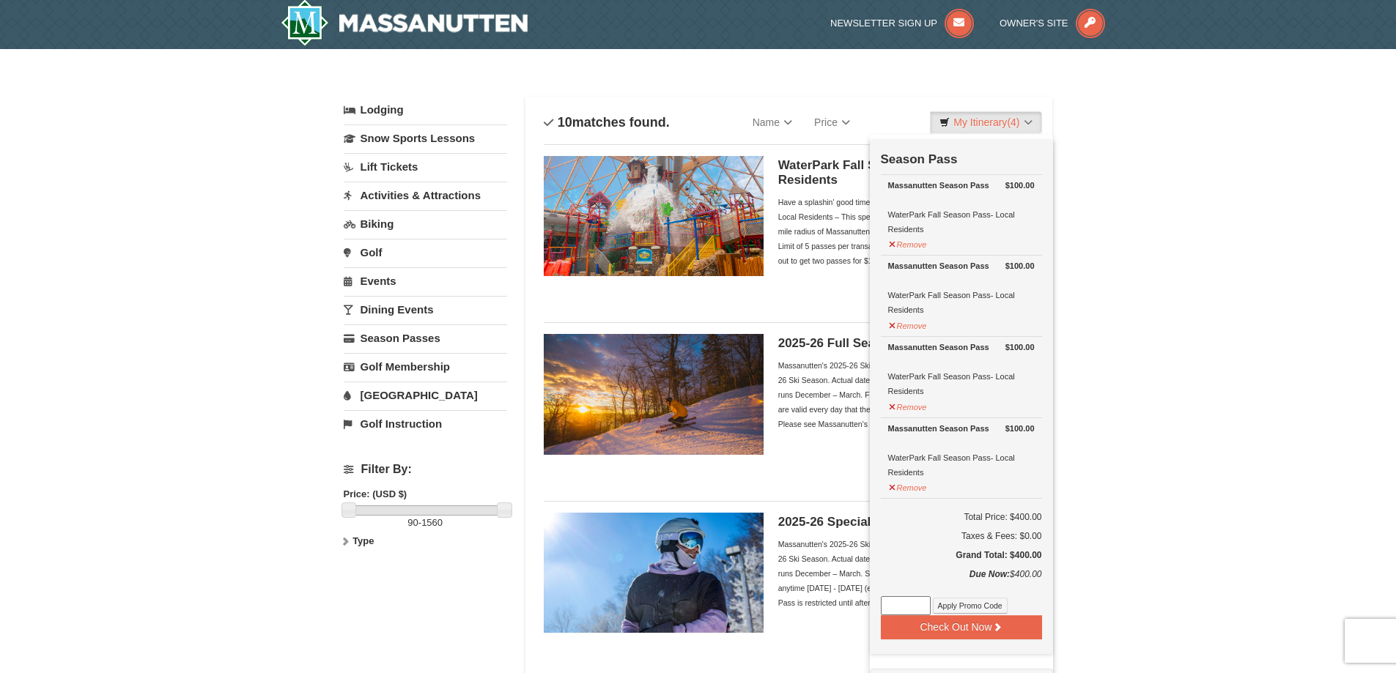
scroll to position [4, 0]
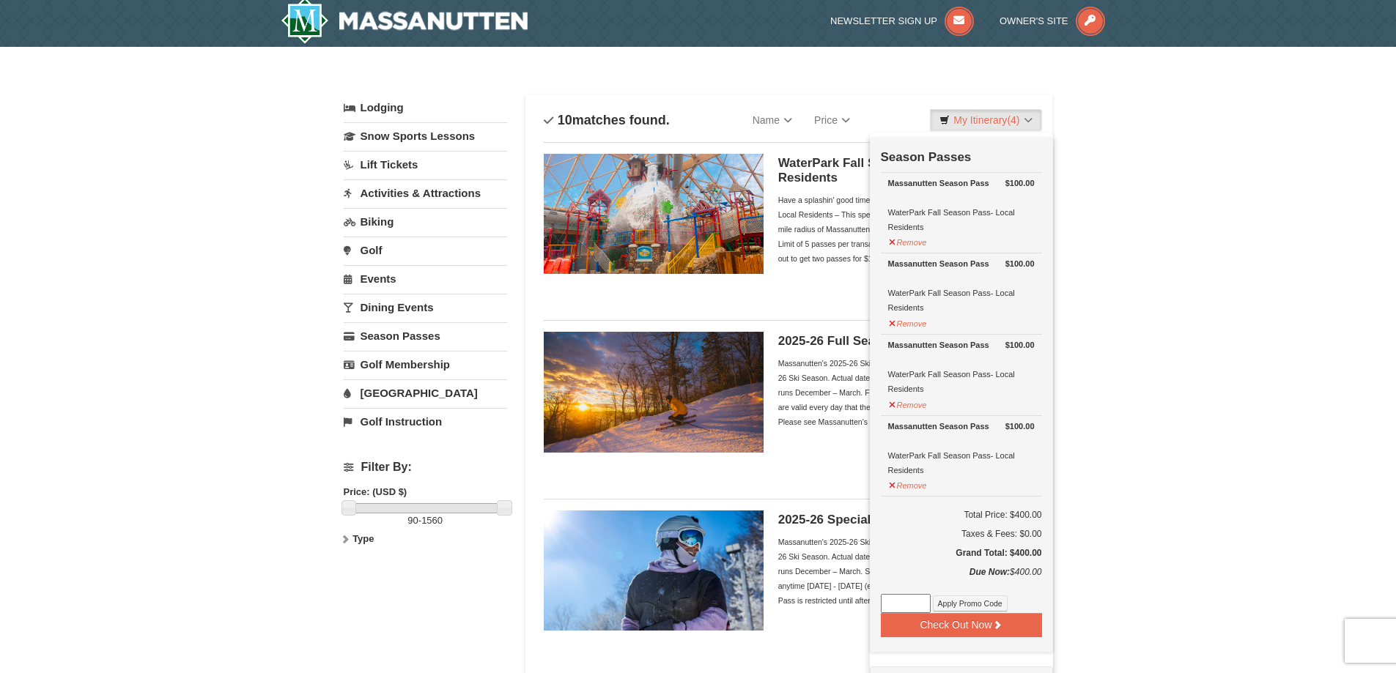
click at [917, 608] on input at bounding box center [906, 603] width 50 height 19
paste input "WPFallLocal"
type input "WPFallLocal"
click at [968, 611] on button "Apply Promo Code" at bounding box center [970, 604] width 75 height 16
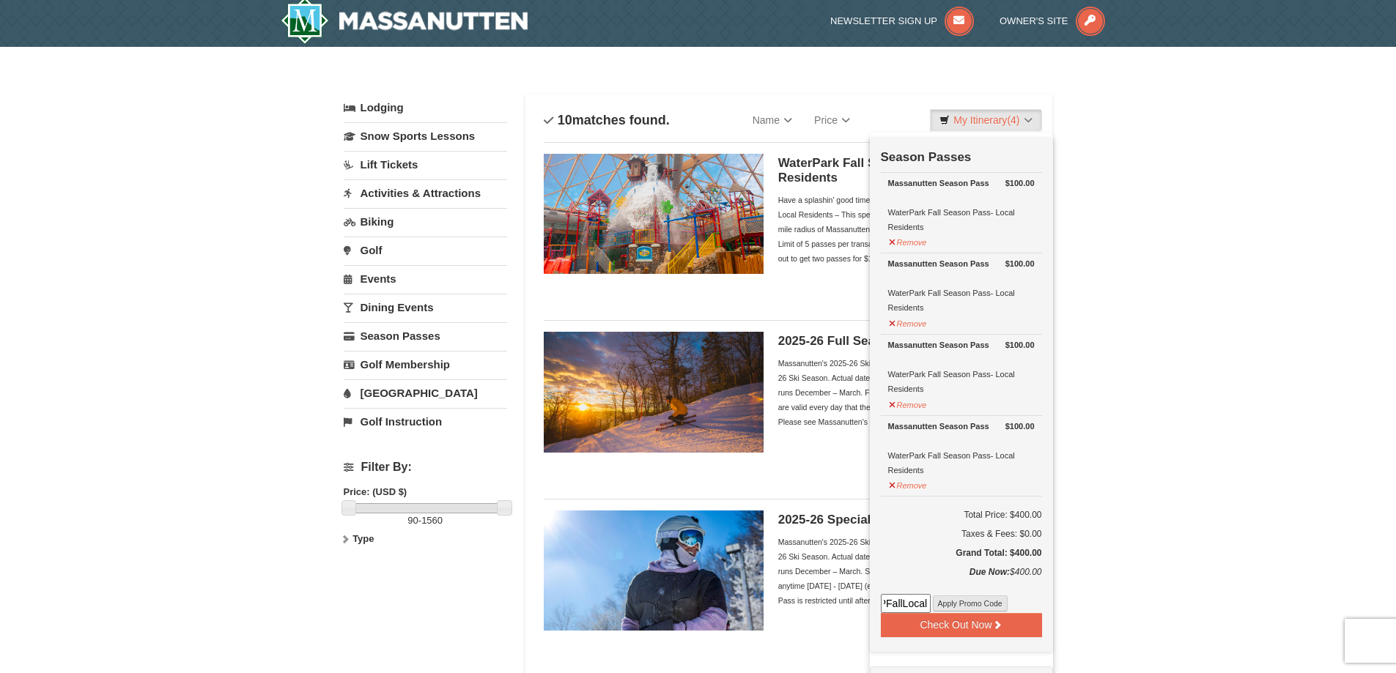
scroll to position [0, 0]
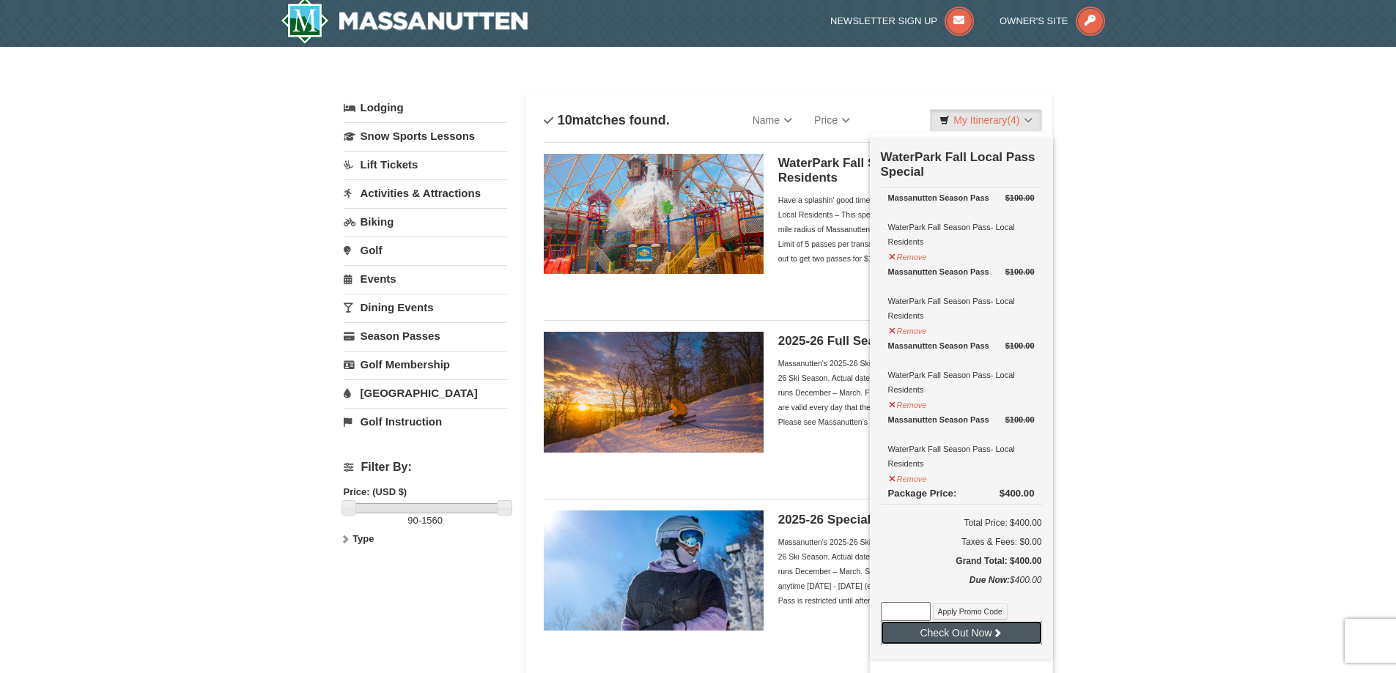
click at [968, 632] on button "Check Out Now" at bounding box center [961, 632] width 161 height 23
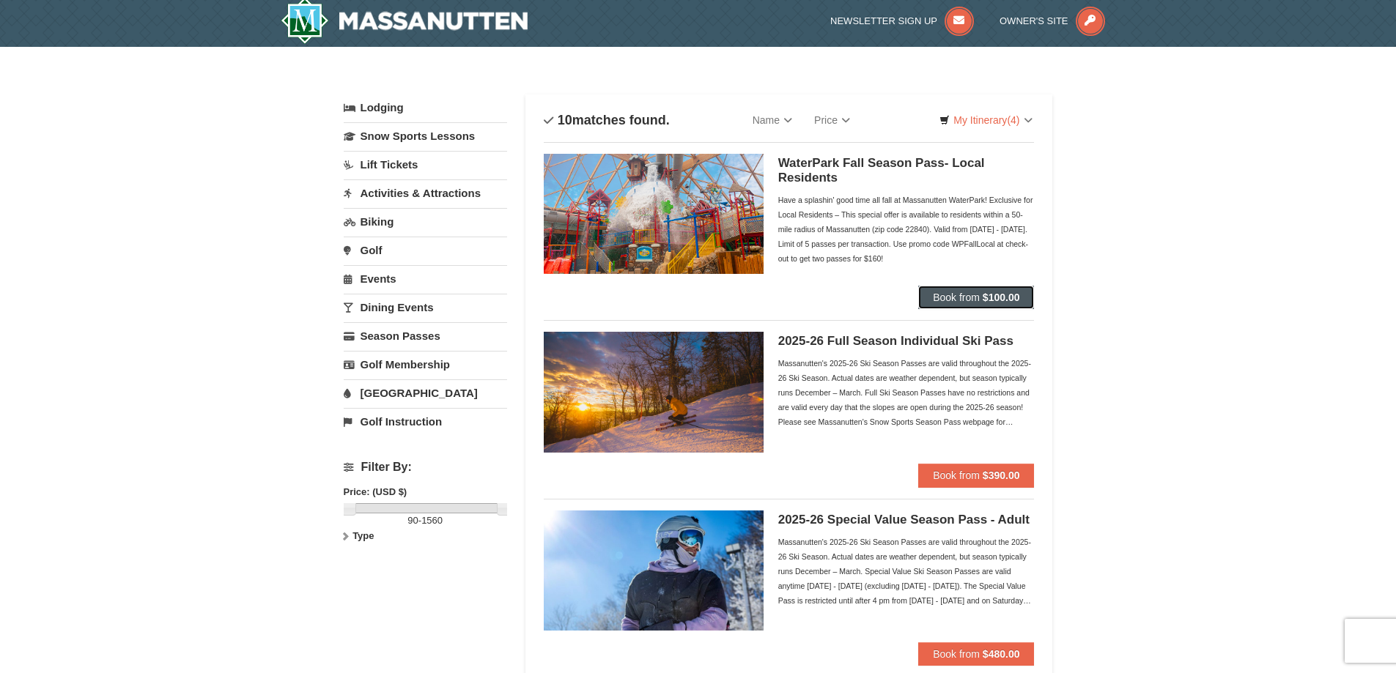
click at [1023, 303] on button "Book from $100.00" at bounding box center [976, 297] width 116 height 23
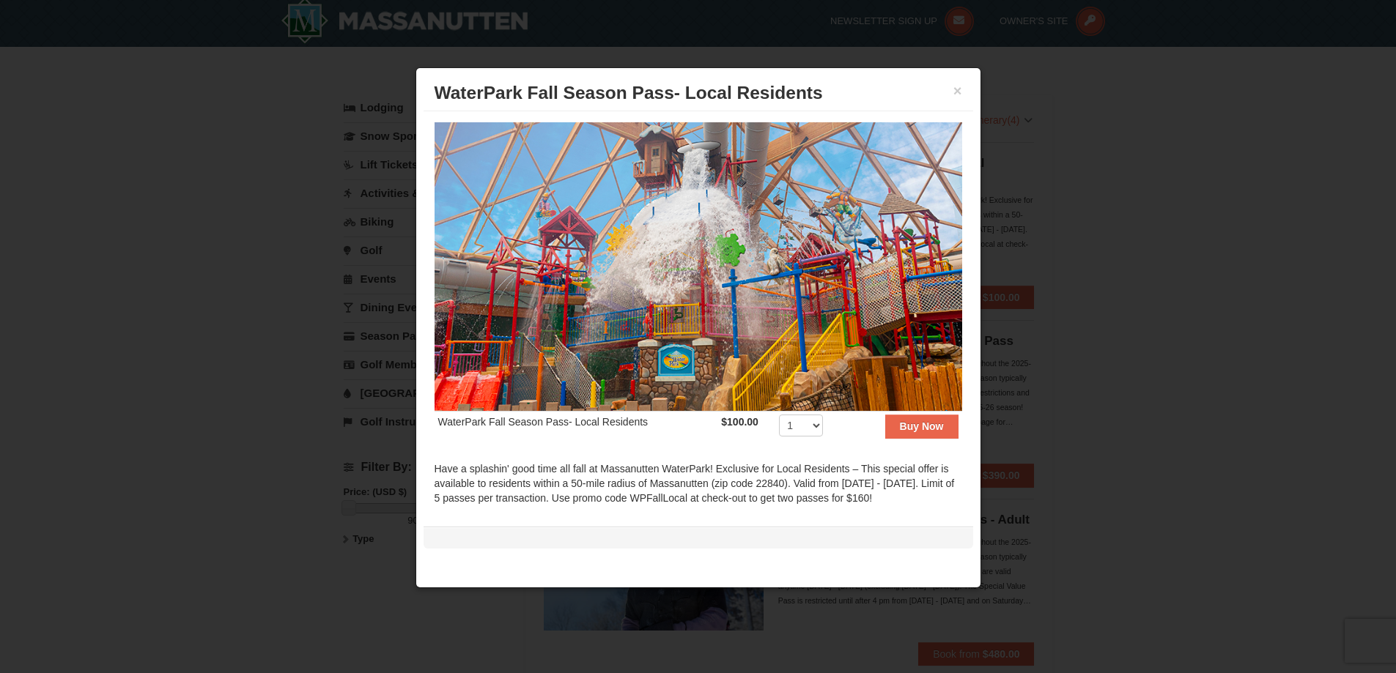
click at [962, 87] on div "× WaterPark Fall Season Pass- Local Residents" at bounding box center [699, 93] width 550 height 36
click at [951, 85] on h3 "WaterPark Fall Season Pass- Local Residents" at bounding box center [699, 93] width 528 height 22
click at [953, 94] on button "×" at bounding box center [957, 91] width 9 height 15
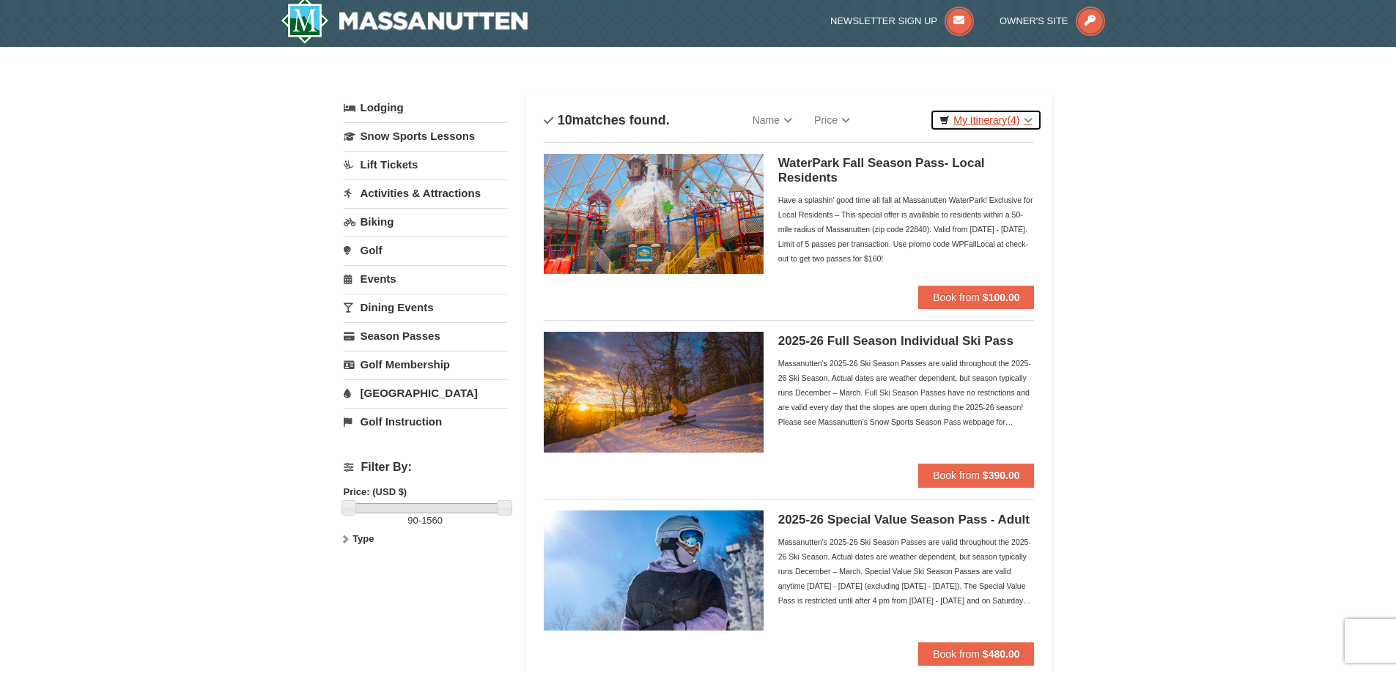
click at [1027, 125] on link "My Itinerary (4)" at bounding box center [985, 120] width 111 height 22
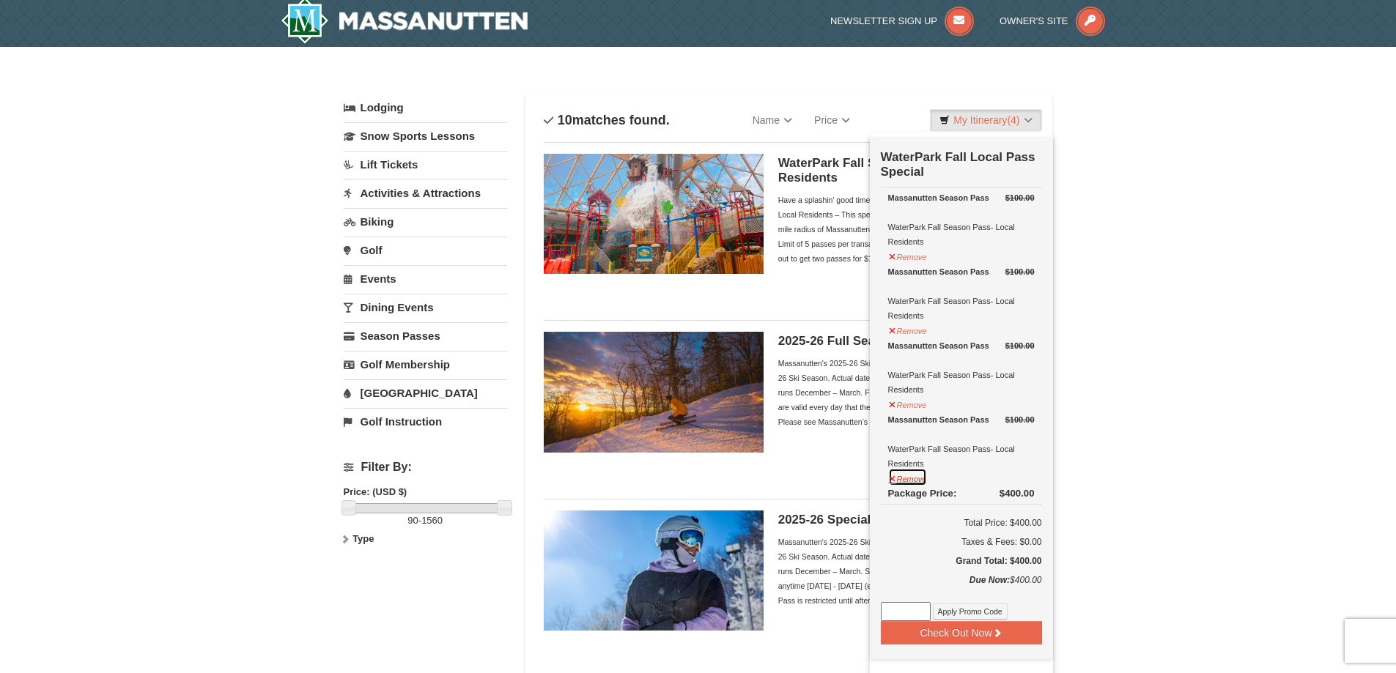
click at [892, 484] on button "Remove" at bounding box center [908, 477] width 40 height 18
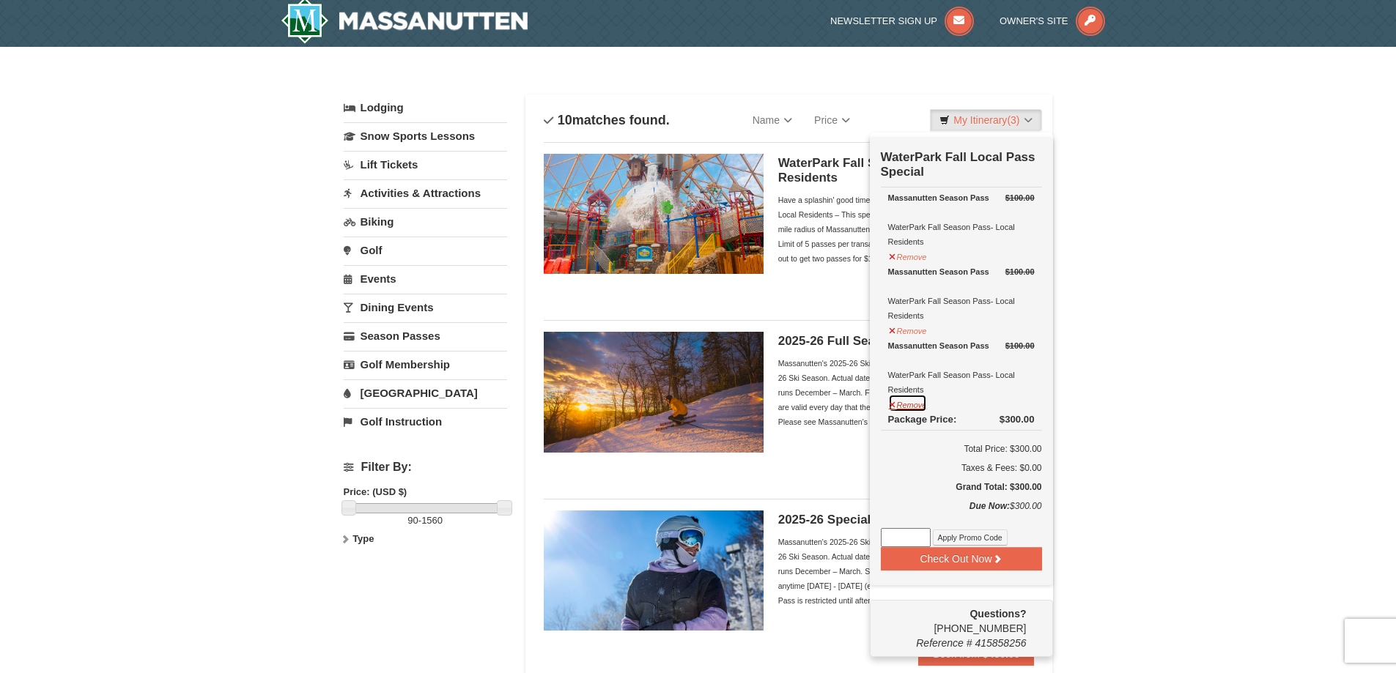
click at [899, 410] on button "Remove" at bounding box center [908, 403] width 40 height 18
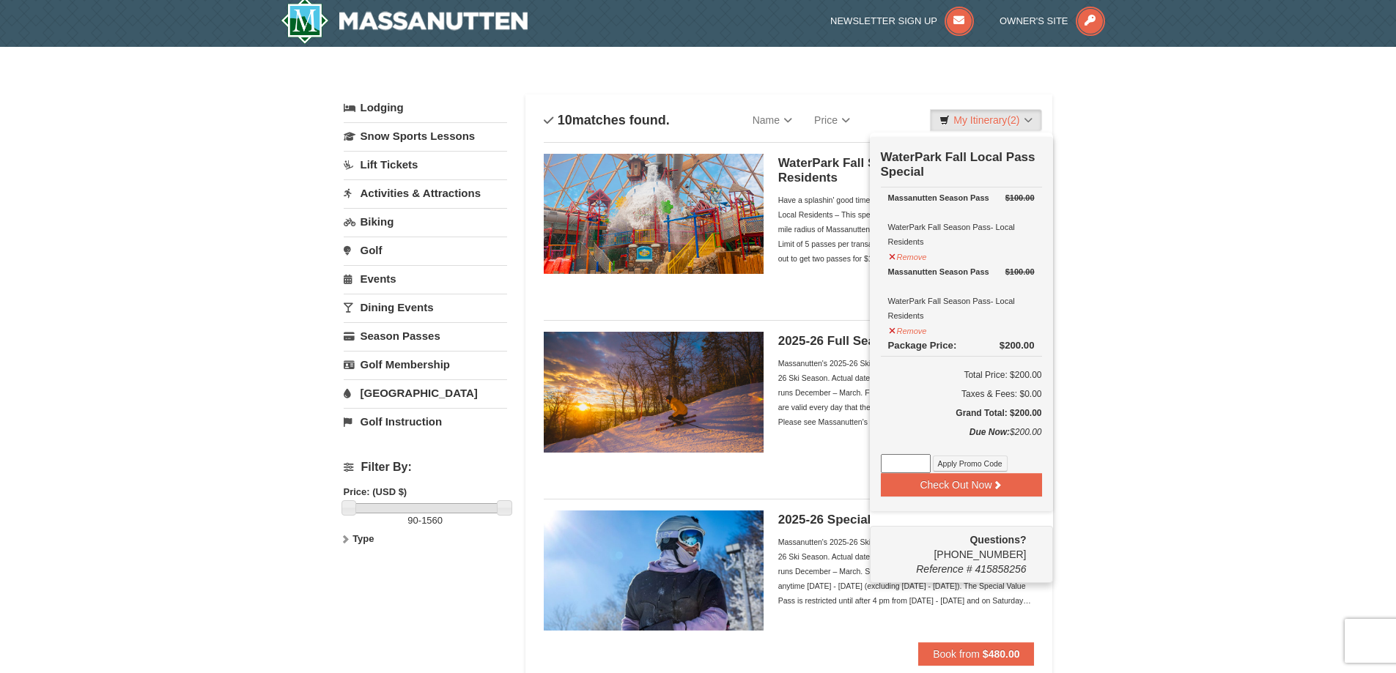
click at [909, 467] on input at bounding box center [906, 463] width 50 height 19
paste input "WPFallLocal"
type input "WPFallLocal"
click at [973, 470] on button "Apply Promo Code" at bounding box center [970, 464] width 75 height 16
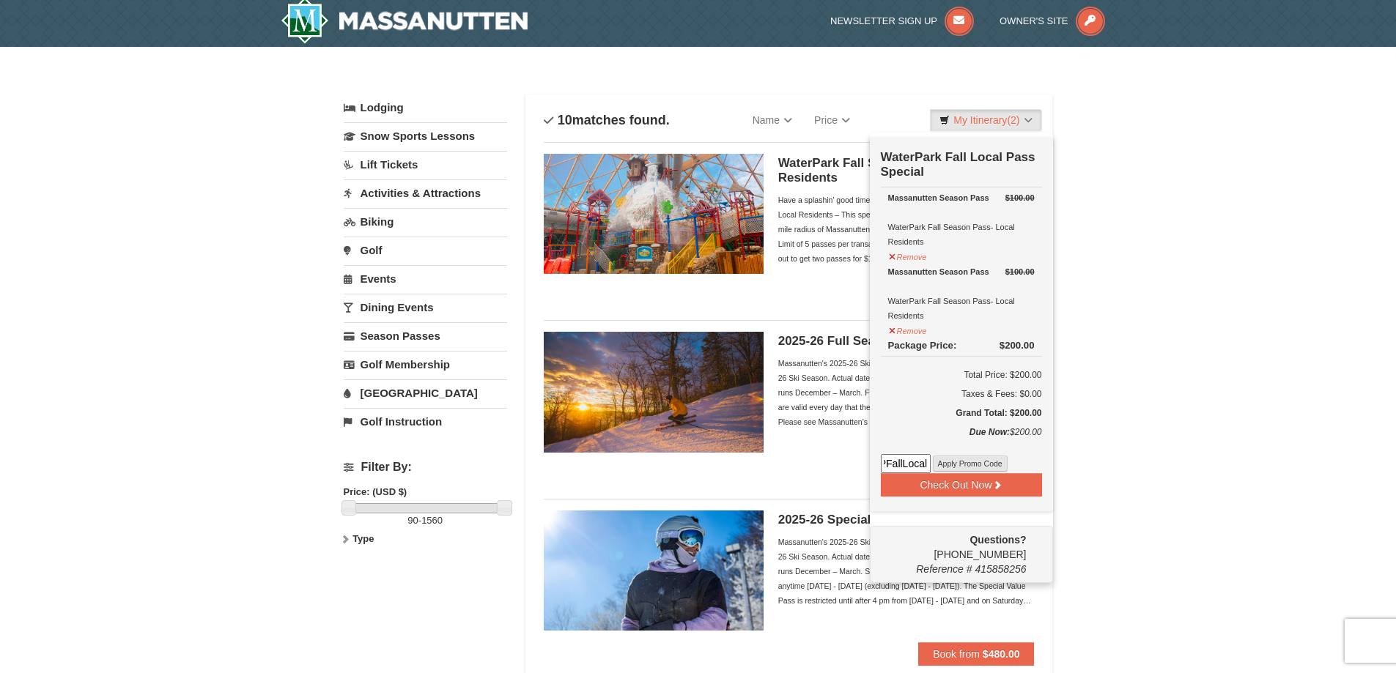
scroll to position [0, 0]
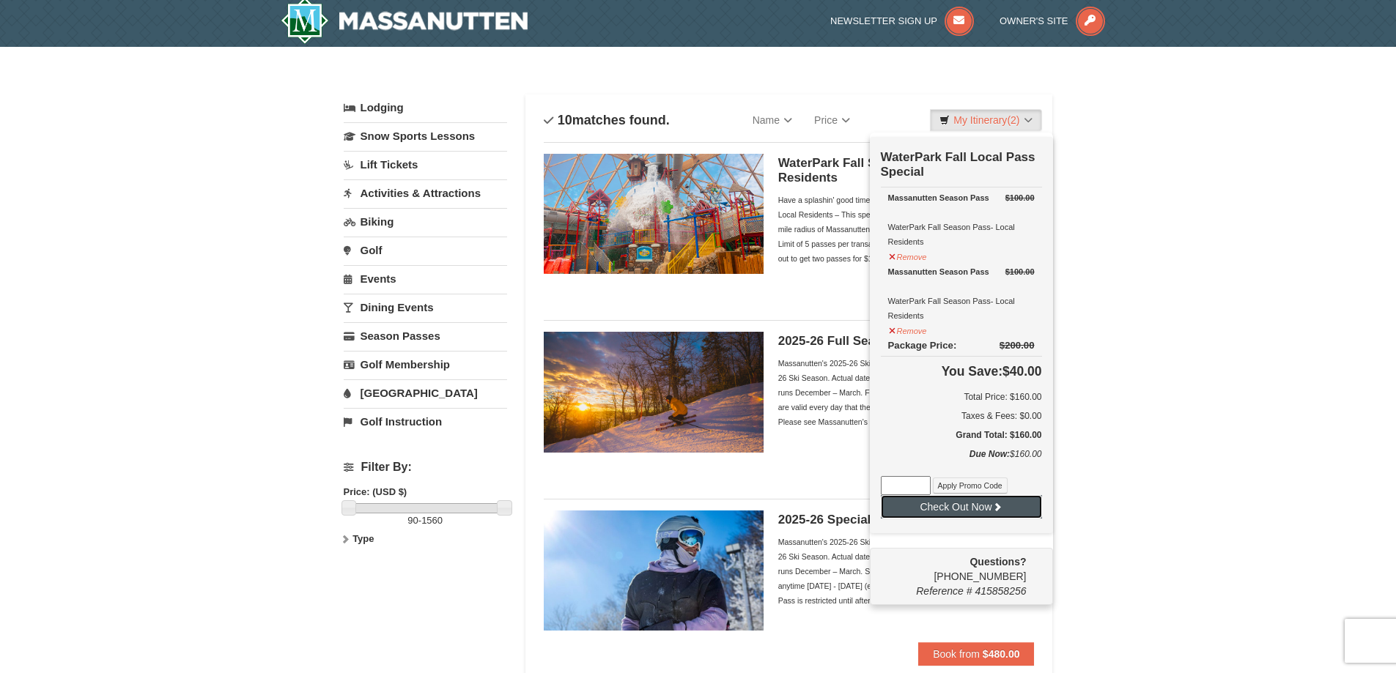
click at [994, 511] on icon at bounding box center [997, 507] width 10 height 10
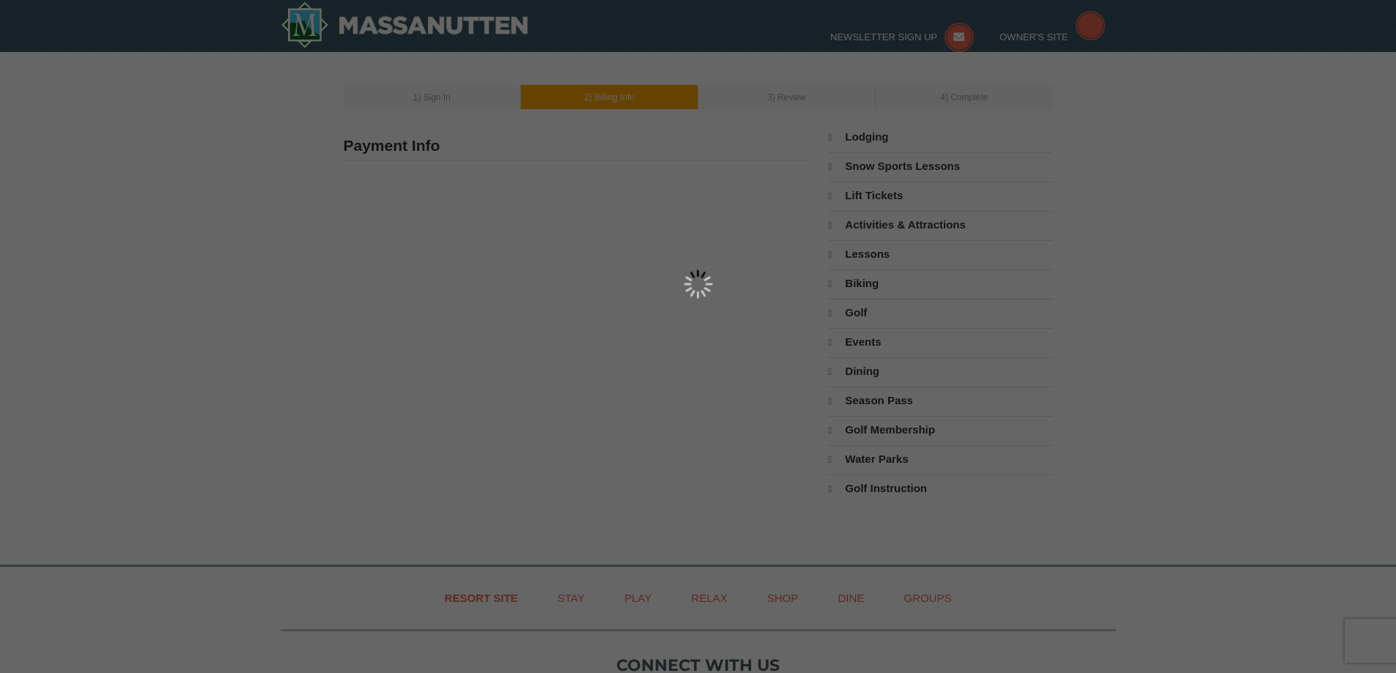
type input "277 Bland Wade Lane"
type input "Afton"
type input "22920"
type input "540"
type input "649"
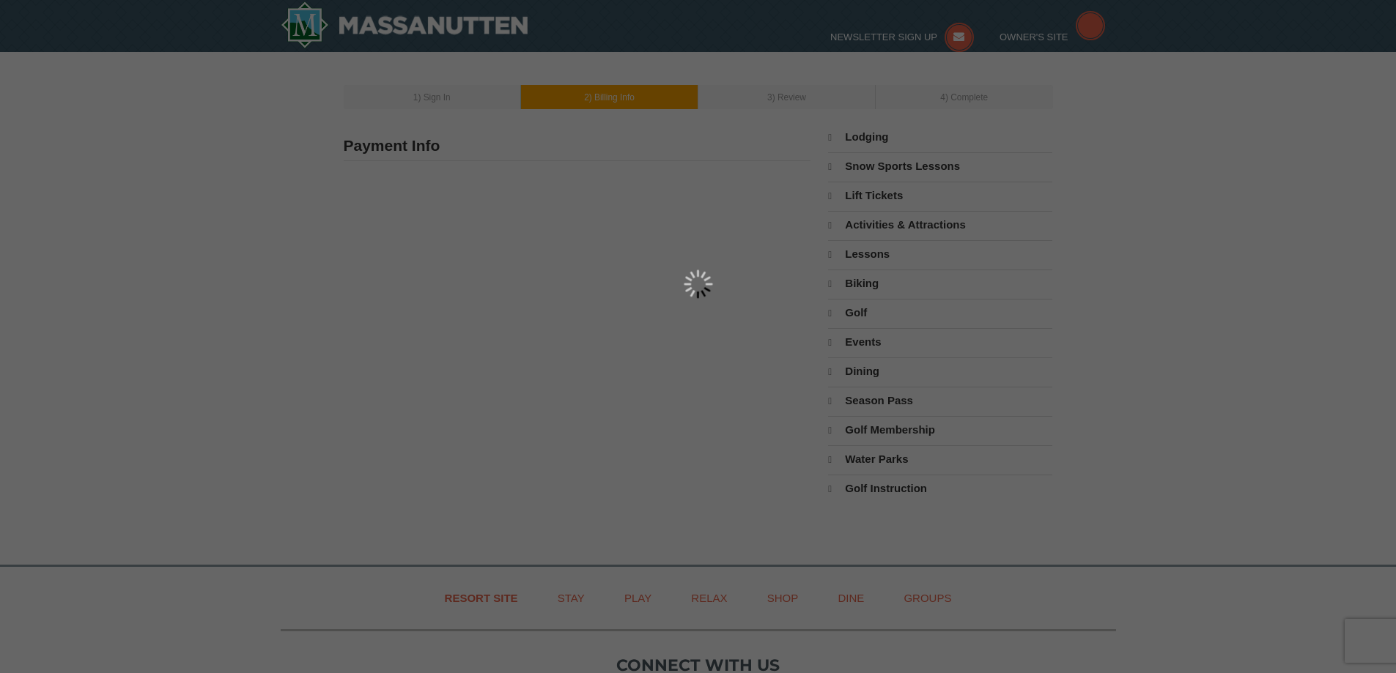
type input "0916"
type input "lafarrar05@yahoo.com"
select select "VA"
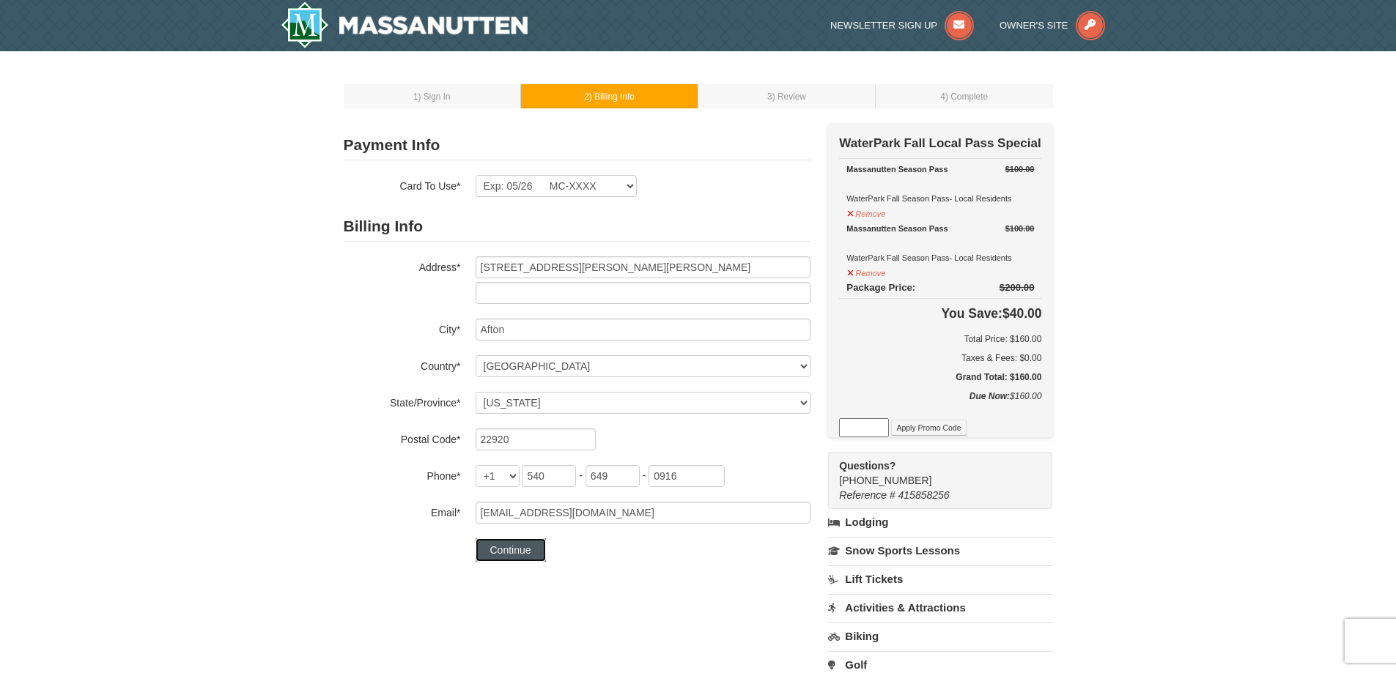
click at [520, 543] on button "Continue" at bounding box center [511, 550] width 70 height 23
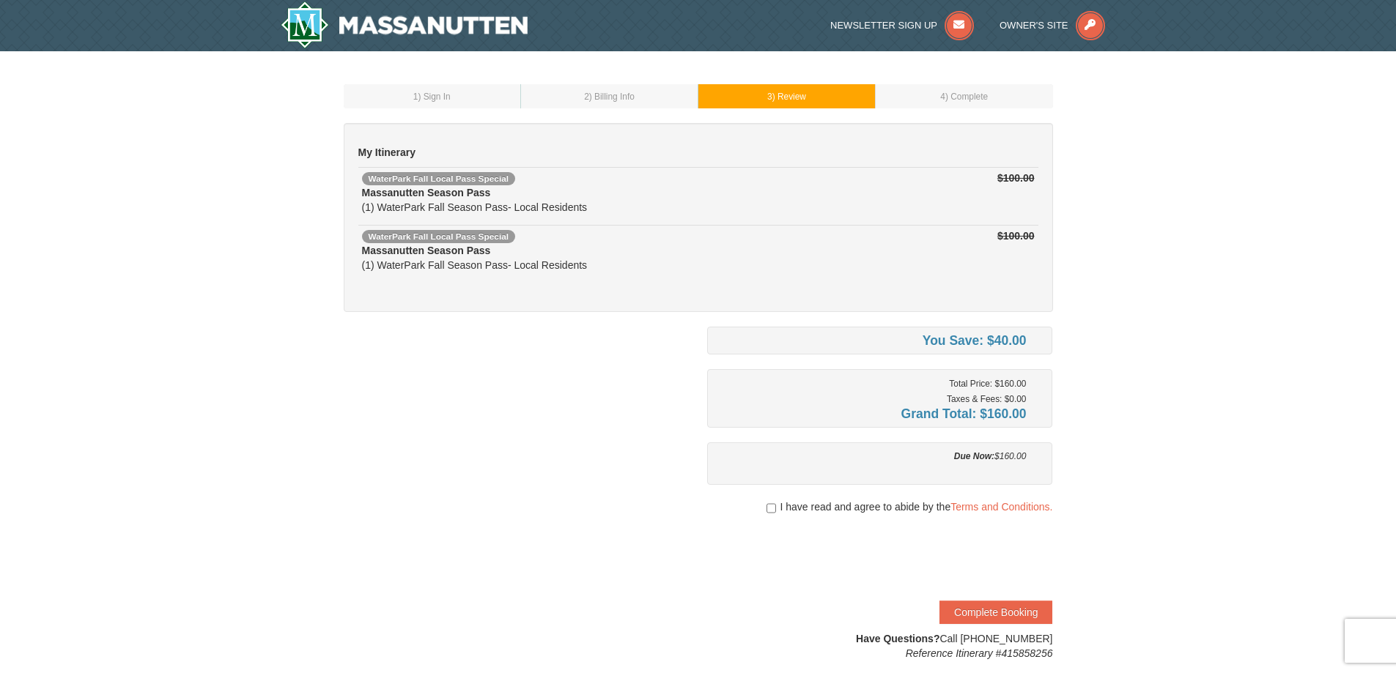
click at [780, 510] on span "I have read and agree to abide by the Terms and Conditions." at bounding box center [916, 507] width 273 height 15
click at [764, 511] on div "I have read and agree to abide by the Terms and Conditions." at bounding box center [880, 507] width 346 height 15
click at [769, 510] on input "checkbox" at bounding box center [771, 509] width 10 height 12
checkbox input "true"
click at [1021, 610] on button "Complete Booking" at bounding box center [995, 612] width 113 height 23
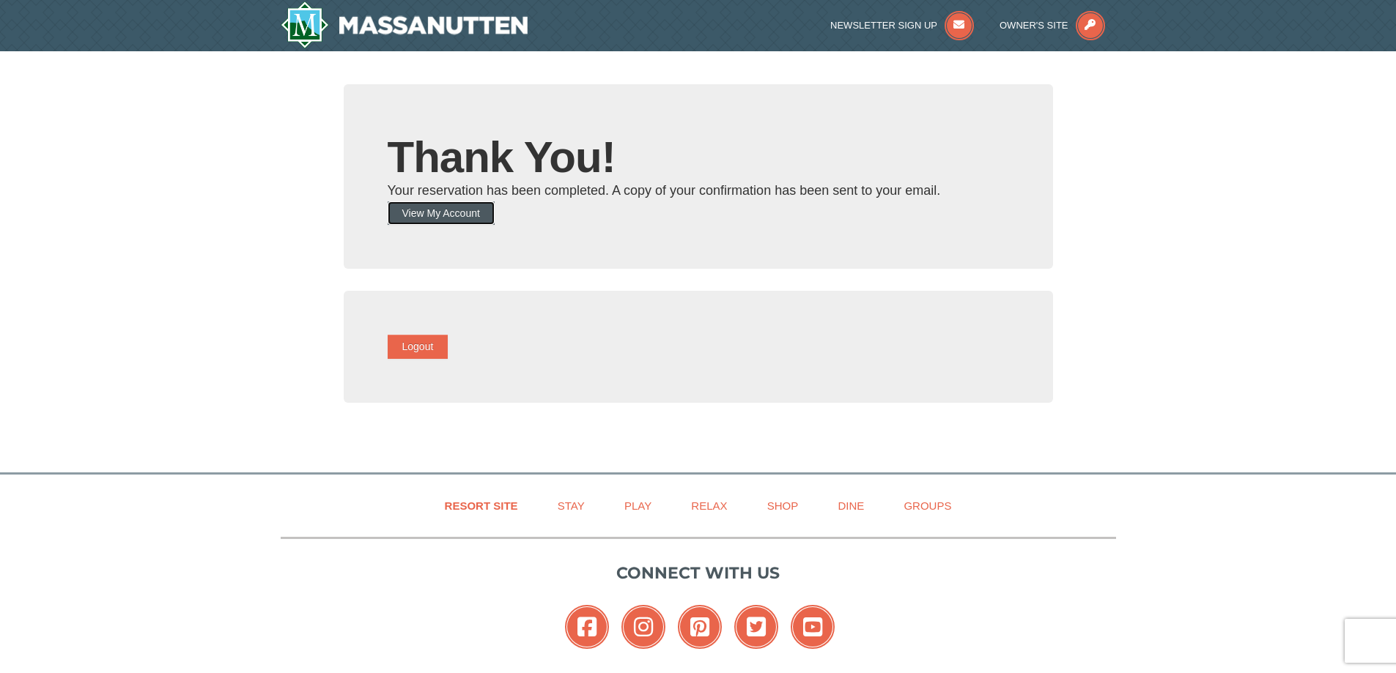
click at [491, 219] on button "View My Account" at bounding box center [441, 213] width 107 height 23
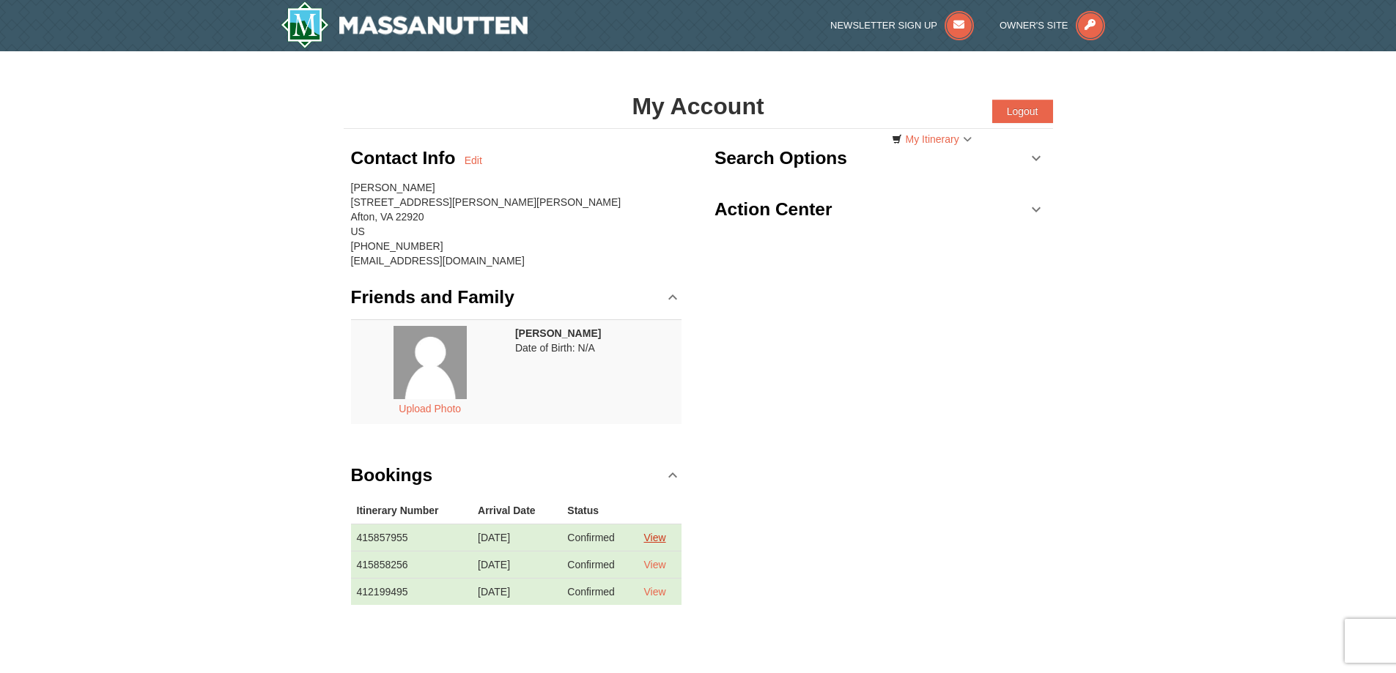
click at [661, 541] on link "View" at bounding box center [654, 538] width 22 height 12
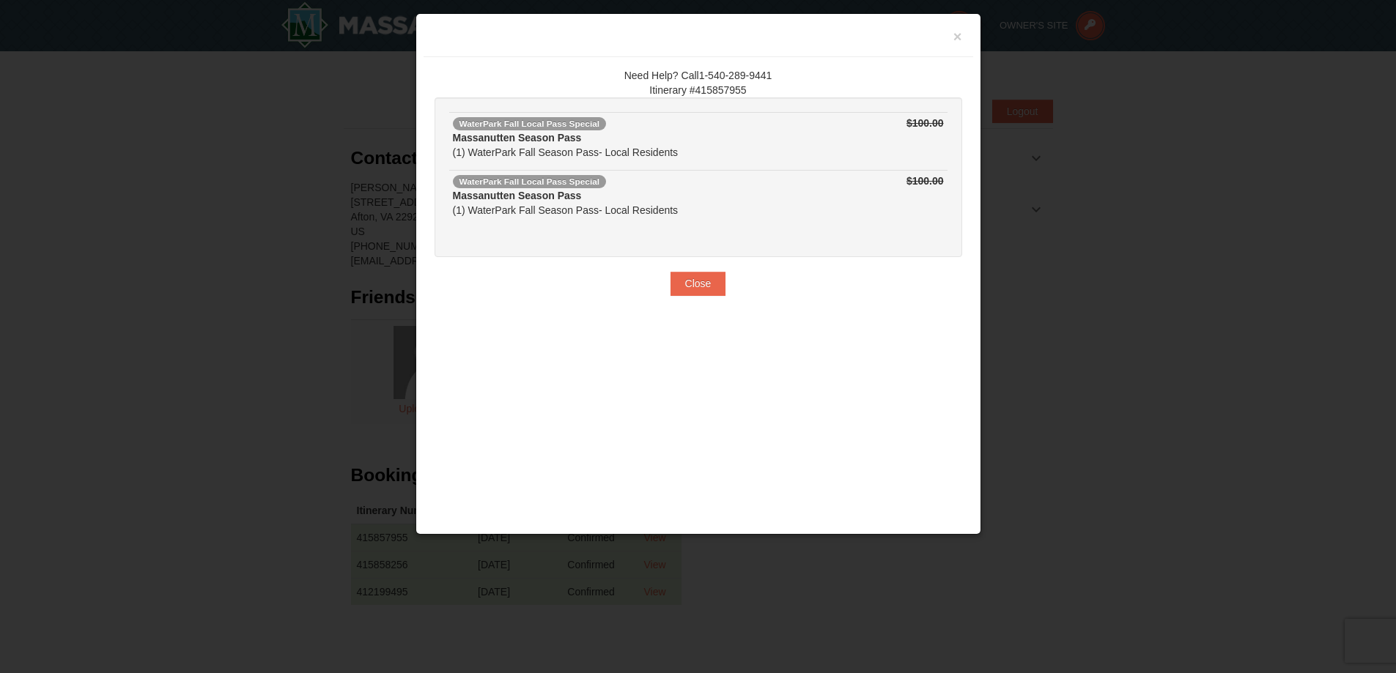
drag, startPoint x: 690, startPoint y: 362, endPoint x: 235, endPoint y: 451, distance: 462.9
click at [235, 451] on div at bounding box center [698, 336] width 1396 height 673
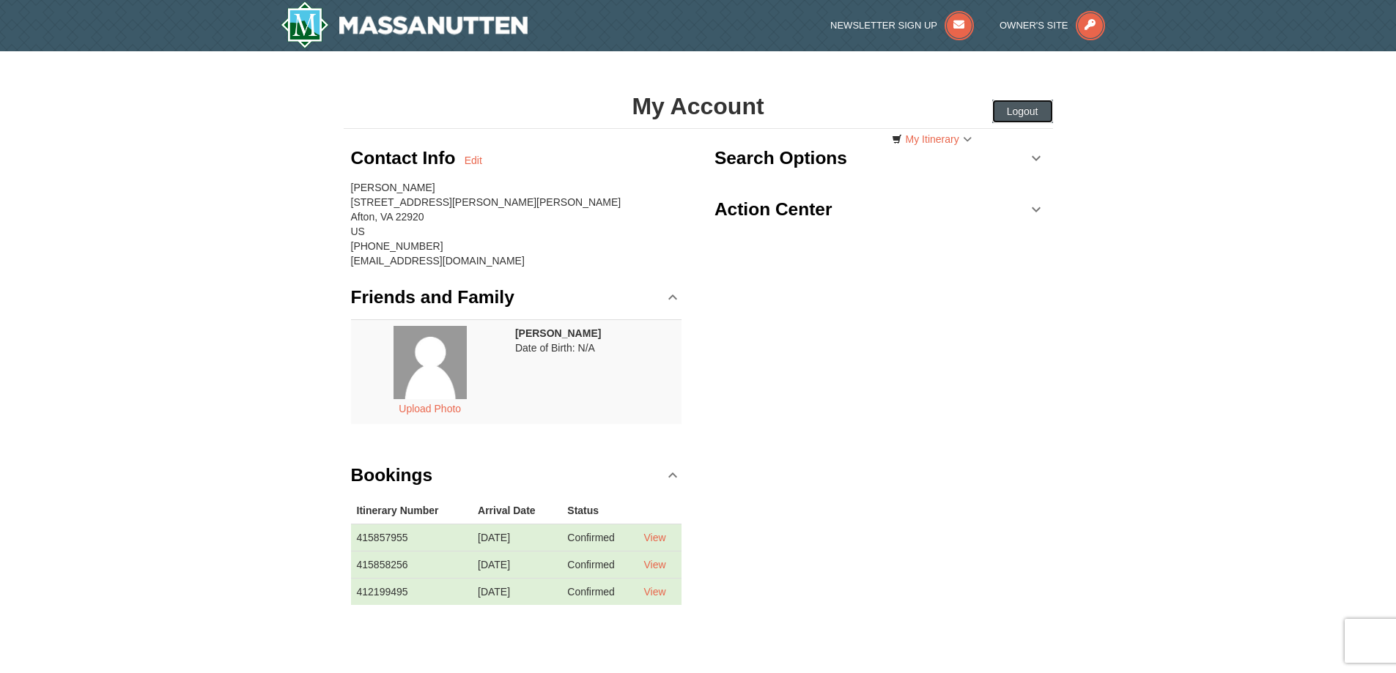
click at [1025, 116] on button "Logout" at bounding box center [1022, 111] width 61 height 23
